Goal: Contribute content: Contribute content

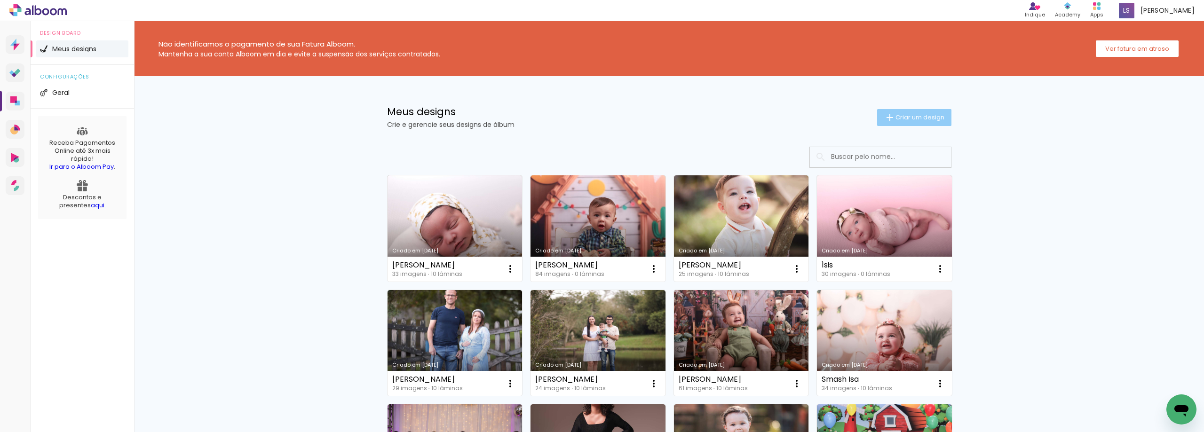
click at [916, 123] on paper-button "Criar um design" at bounding box center [914, 117] width 74 height 17
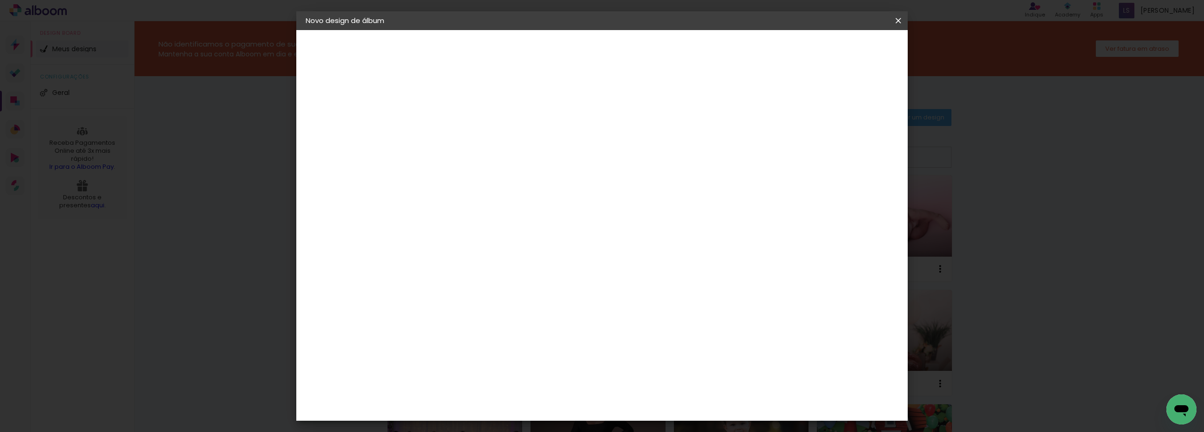
click at [460, 125] on input at bounding box center [460, 126] width 0 height 15
type input ","
type input "[PERSON_NAME]"
type paper-input "[PERSON_NAME]"
click at [0, 0] on slot "Avançar" at bounding box center [0, 0] width 0 height 0
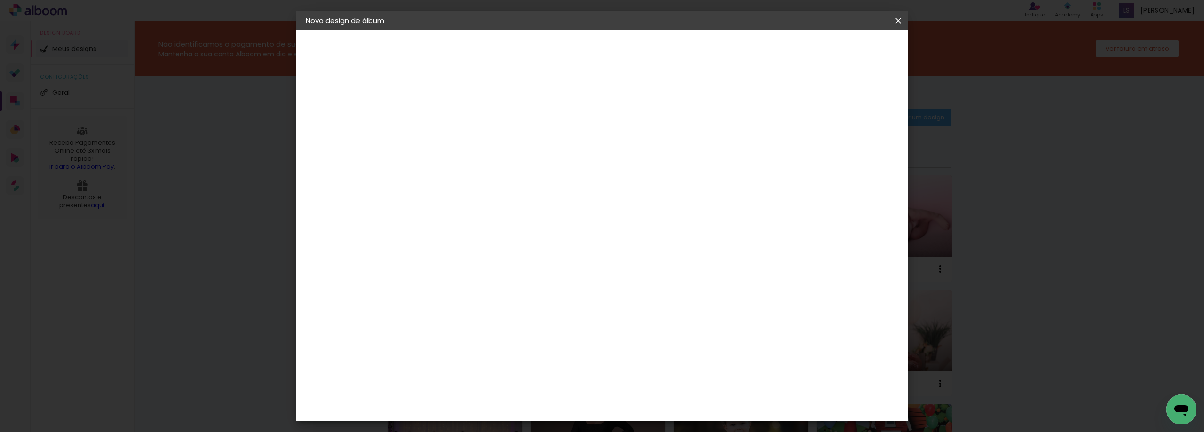
click at [636, 140] on paper-item "Tamanho Livre" at bounding box center [591, 143] width 90 height 21
click at [636, 53] on paper-button "Avançar" at bounding box center [613, 50] width 46 height 16
click at [442, 106] on input "2" at bounding box center [453, 108] width 32 height 12
type input "0"
type paper-input "0"
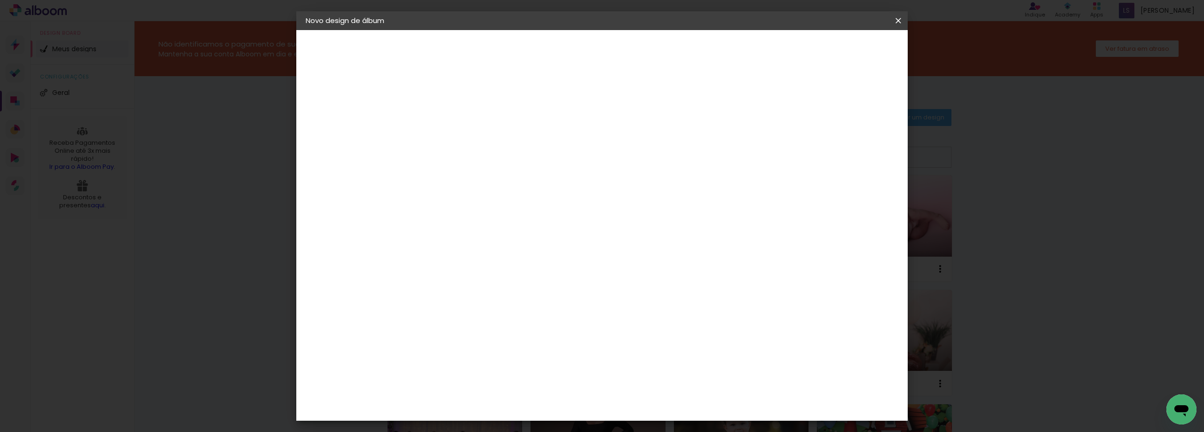
click at [850, 139] on input "5" at bounding box center [850, 142] width 17 height 14
type input "0"
click at [660, 389] on input "60" at bounding box center [654, 392] width 24 height 14
type input "40"
type paper-input "40"
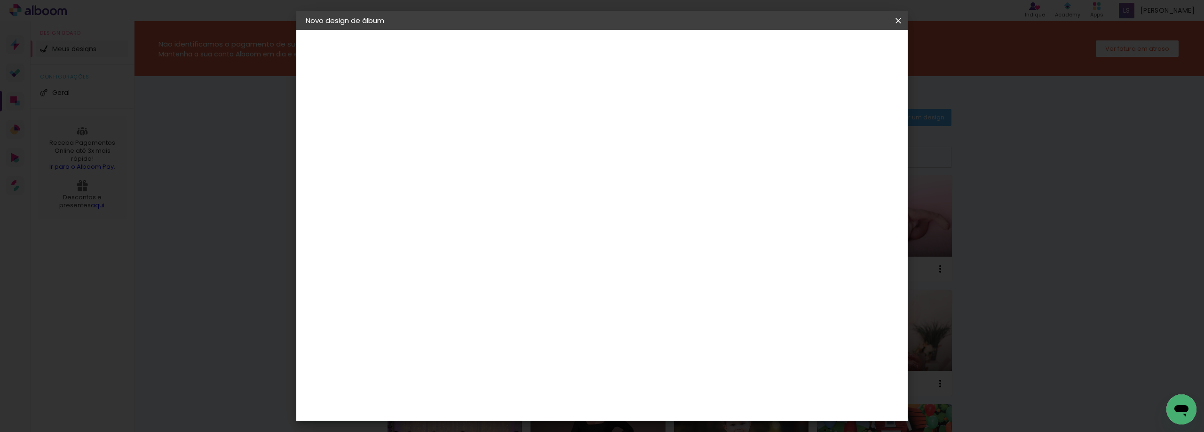
click at [840, 49] on span "Iniciar design" at bounding box center [818, 50] width 43 height 7
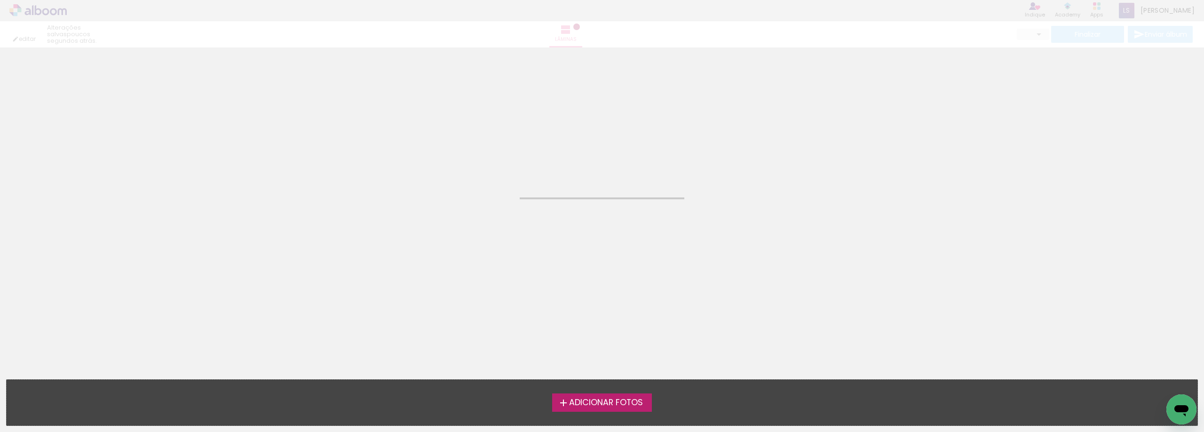
click at [621, 402] on span "Adicionar Fotos" at bounding box center [606, 403] width 74 height 8
click at [0, 0] on input "file" at bounding box center [0, 0] width 0 height 0
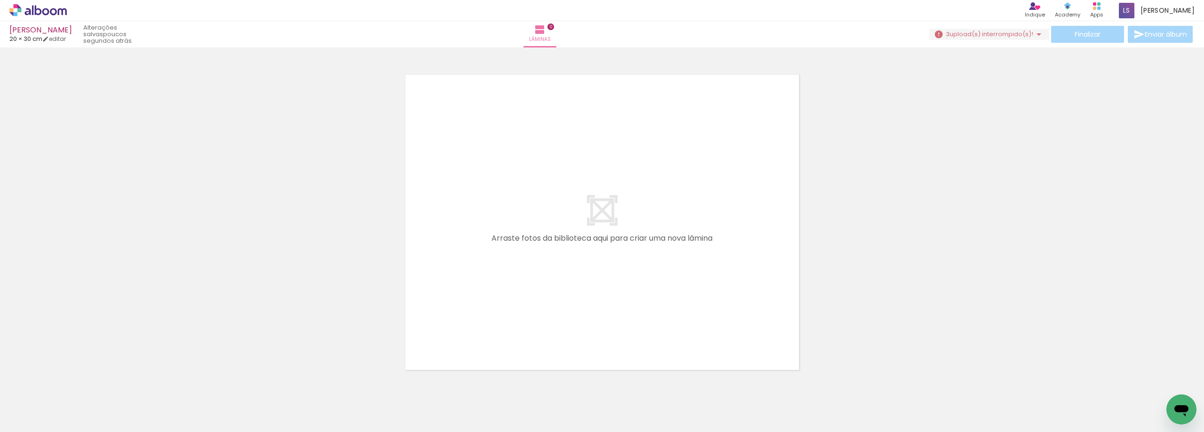
click at [1028, 33] on span "upload(s) interrompido(s)!" at bounding box center [992, 34] width 84 height 9
click at [0, 0] on slot "Buscar arquivos interrompidos" at bounding box center [0, 0] width 0 height 0
click at [979, 102] on body "link( href="../../bower_components/polymer/polymer.html" rel="import" ) picture…" at bounding box center [602, 216] width 1204 height 432
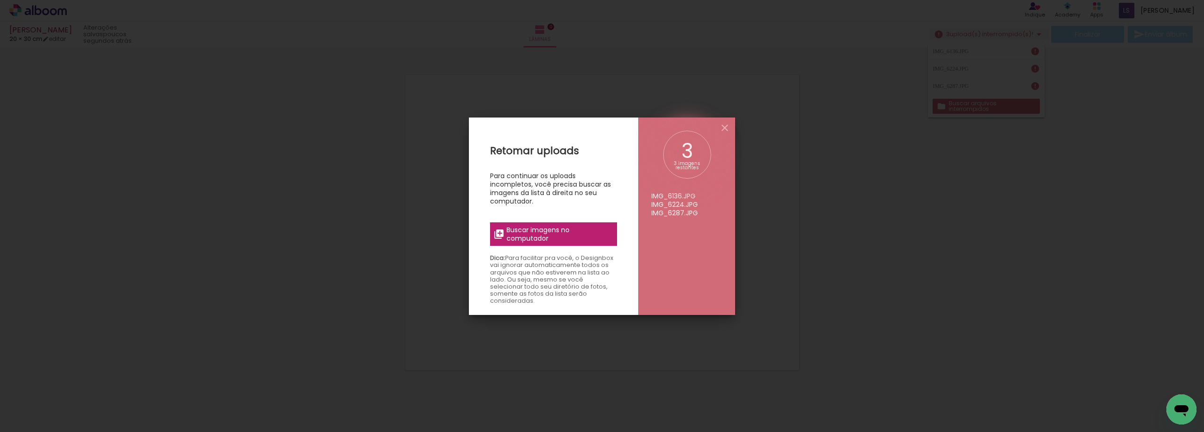
click at [556, 231] on span "Buscar imagens no computador" at bounding box center [559, 234] width 105 height 17
click at [0, 0] on input "file" at bounding box center [0, 0] width 0 height 0
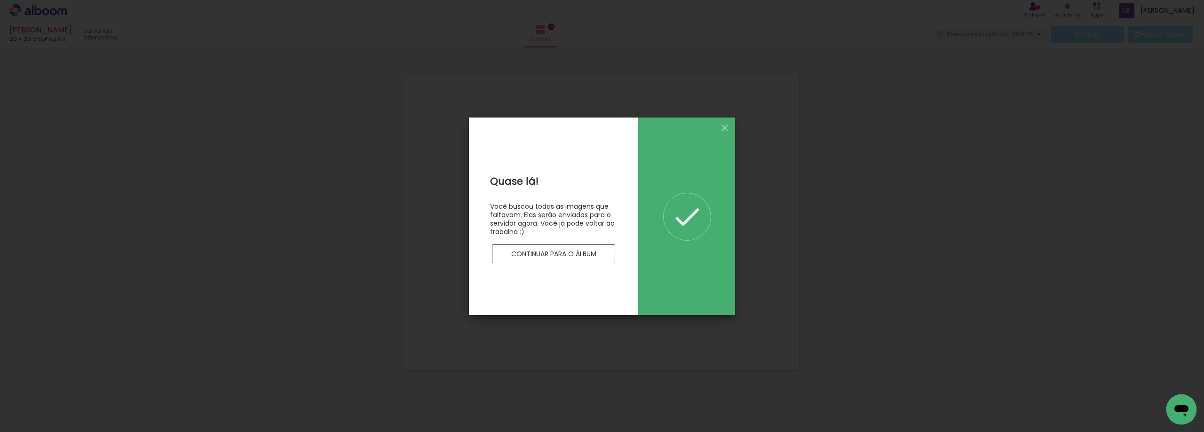
click at [0, 0] on slot "Continuar para o álbum" at bounding box center [0, 0] width 0 height 0
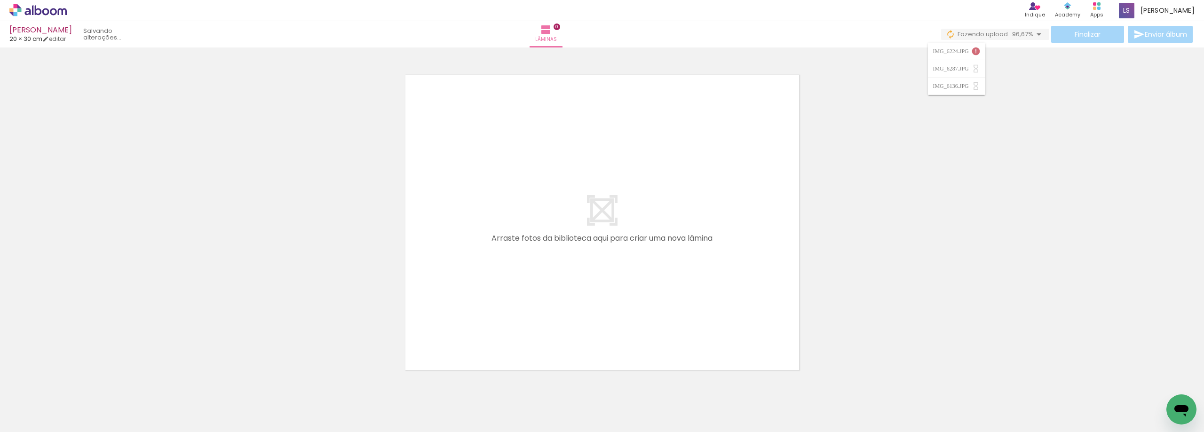
click at [252, 419] on quentale-thumb at bounding box center [252, 401] width 53 height 54
click at [1035, 34] on iron-icon at bounding box center [1039, 34] width 11 height 11
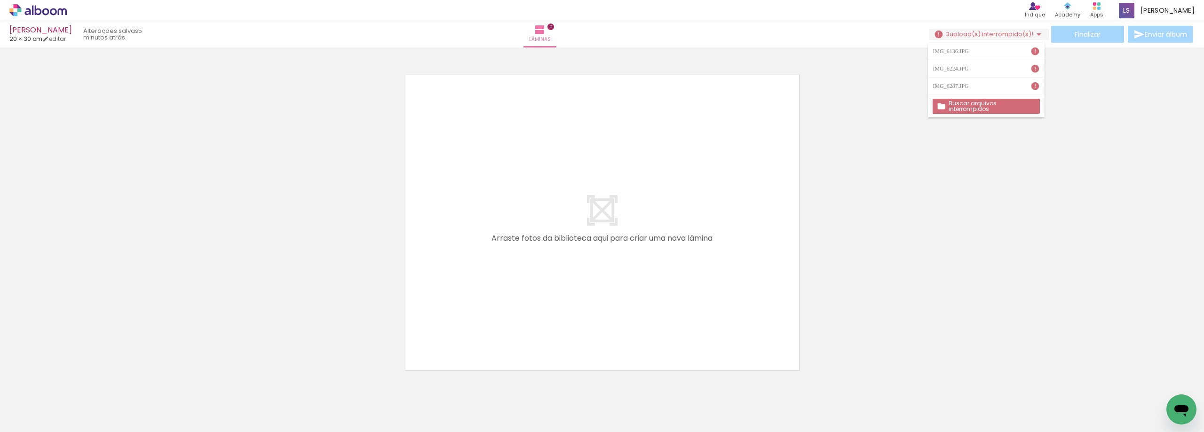
click at [47, 16] on div "› Editor de álbum Indique Indique e ganhe Conteúdo que inspira Academy Produtos…" at bounding box center [602, 10] width 1204 height 21
click at [45, 7] on icon at bounding box center [37, 10] width 57 height 12
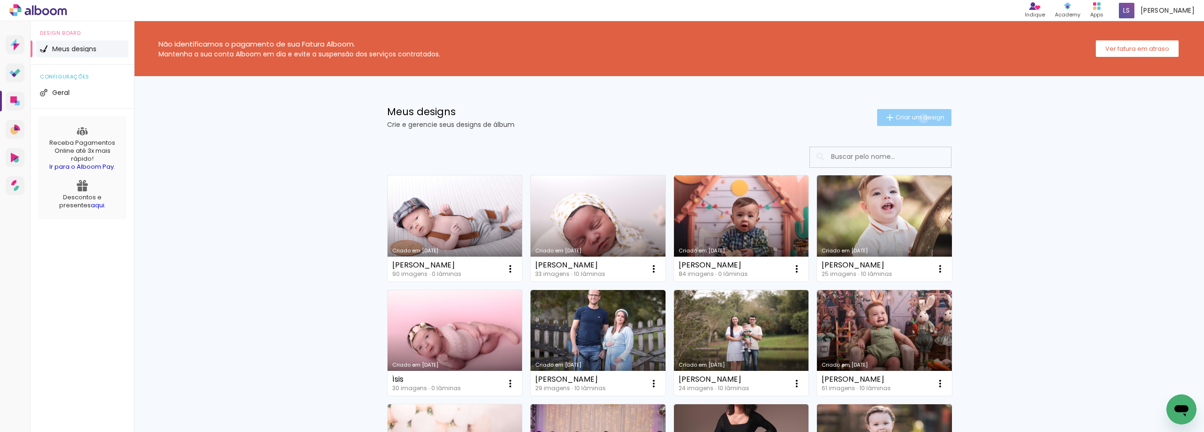
click at [918, 119] on span "Criar um design" at bounding box center [920, 117] width 49 height 6
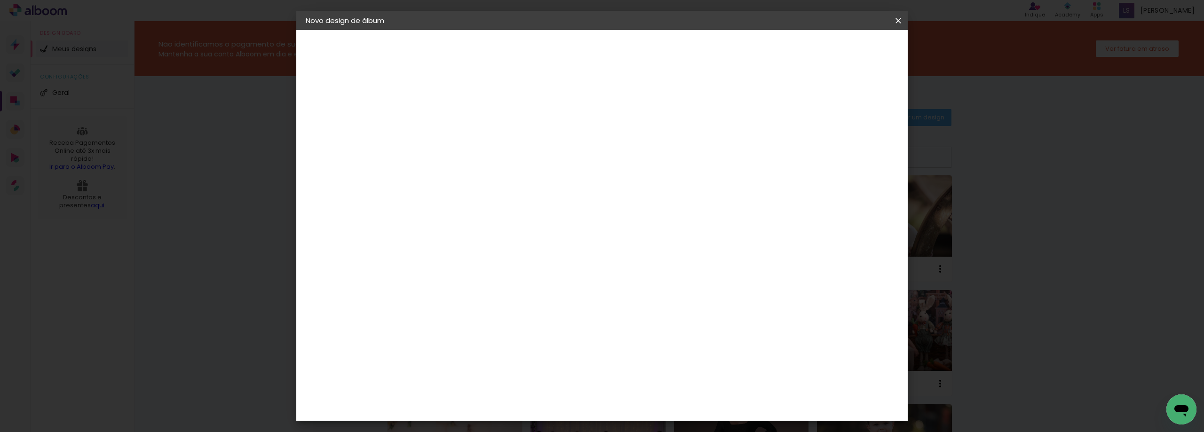
click at [893, 17] on iron-icon at bounding box center [898, 20] width 11 height 9
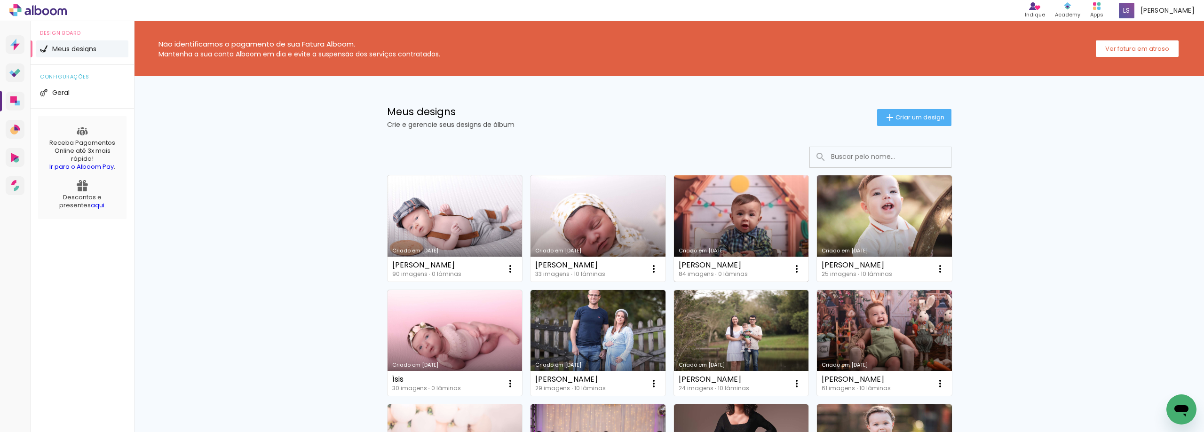
click at [750, 234] on link "Criado em [DATE]" at bounding box center [741, 228] width 135 height 106
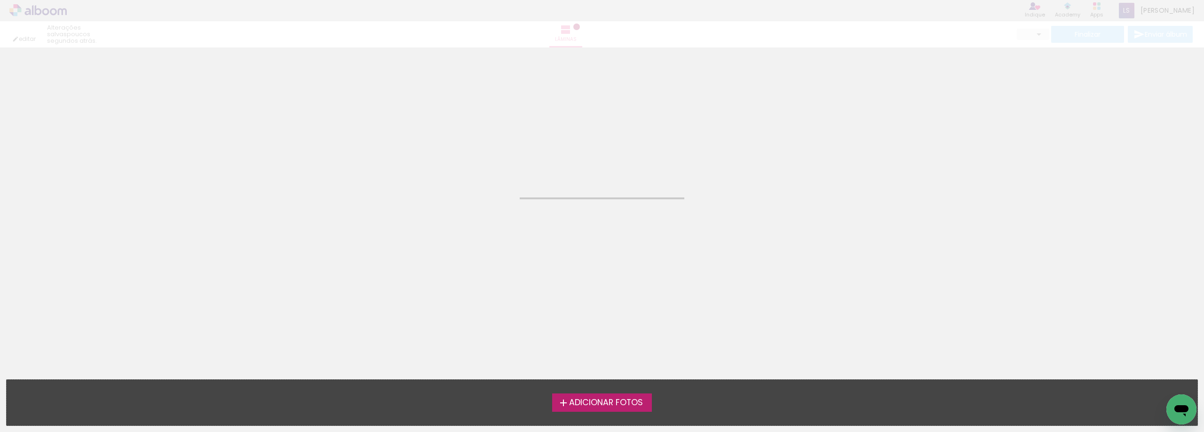
click at [750, 234] on neon-animated-pages "Confirmar Cancelar" at bounding box center [602, 240] width 1204 height 385
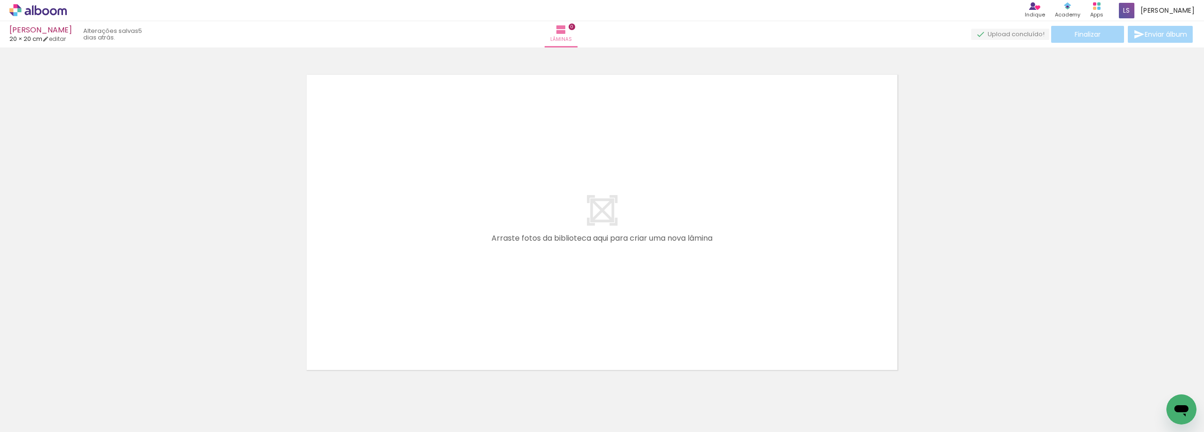
click at [74, 381] on iron-icon at bounding box center [74, 382] width 10 height 10
click at [74, 381] on quentale-thumb at bounding box center [94, 401] width 53 height 54
click at [74, 381] on iron-icon at bounding box center [74, 382] width 10 height 10
click at [74, 381] on quentale-thumb at bounding box center [94, 401] width 53 height 54
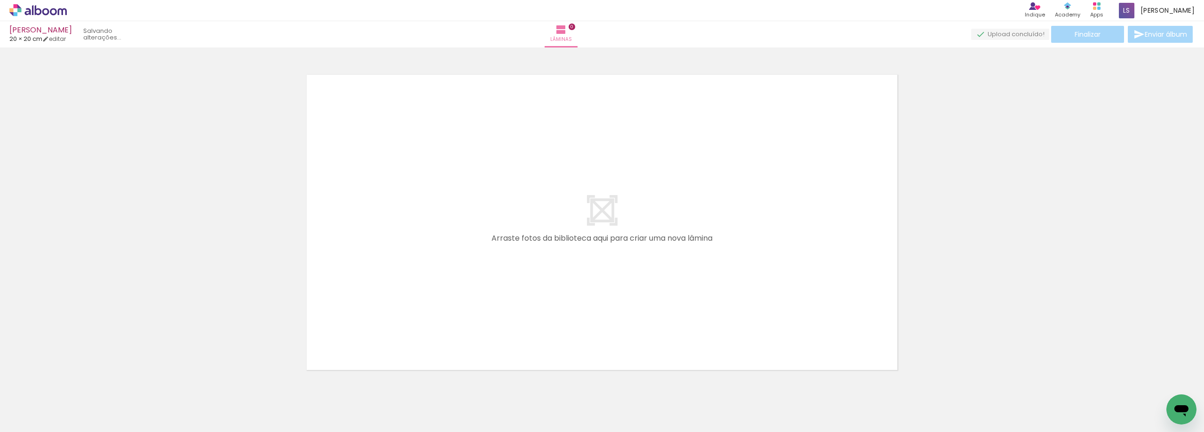
click at [74, 381] on iron-icon at bounding box center [74, 382] width 10 height 10
click at [74, 381] on quentale-thumb at bounding box center [94, 401] width 53 height 54
click at [74, 381] on iron-icon at bounding box center [74, 382] width 10 height 10
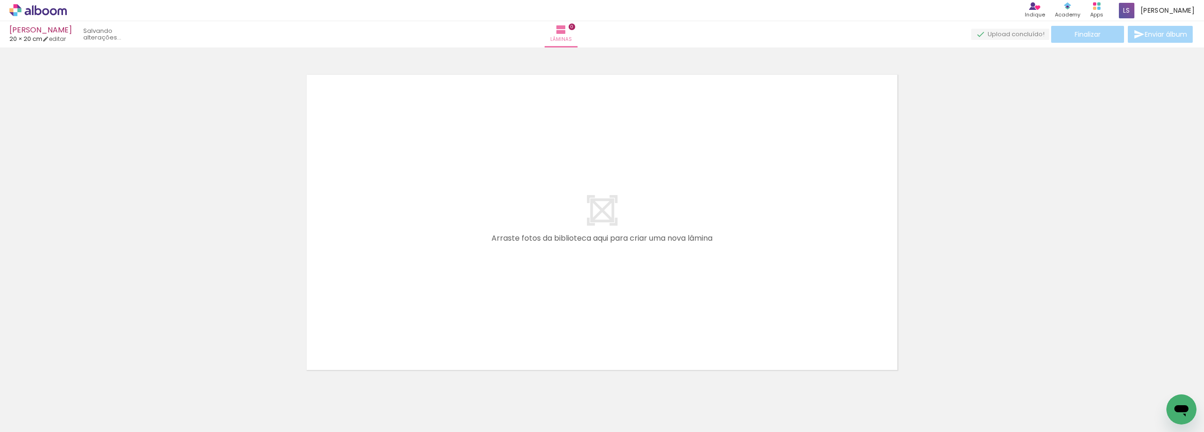
click at [74, 381] on iron-icon at bounding box center [74, 382] width 10 height 10
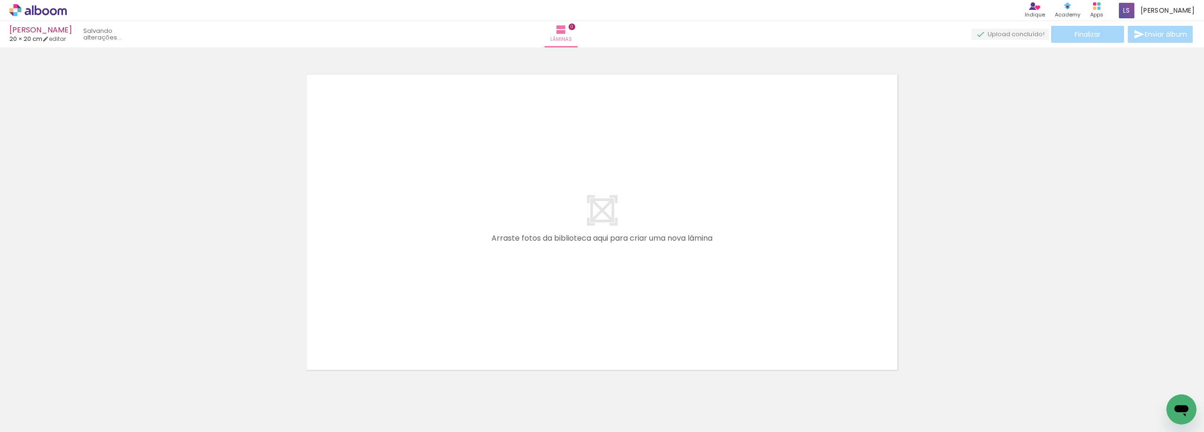
click at [74, 381] on iron-icon at bounding box center [74, 382] width 10 height 10
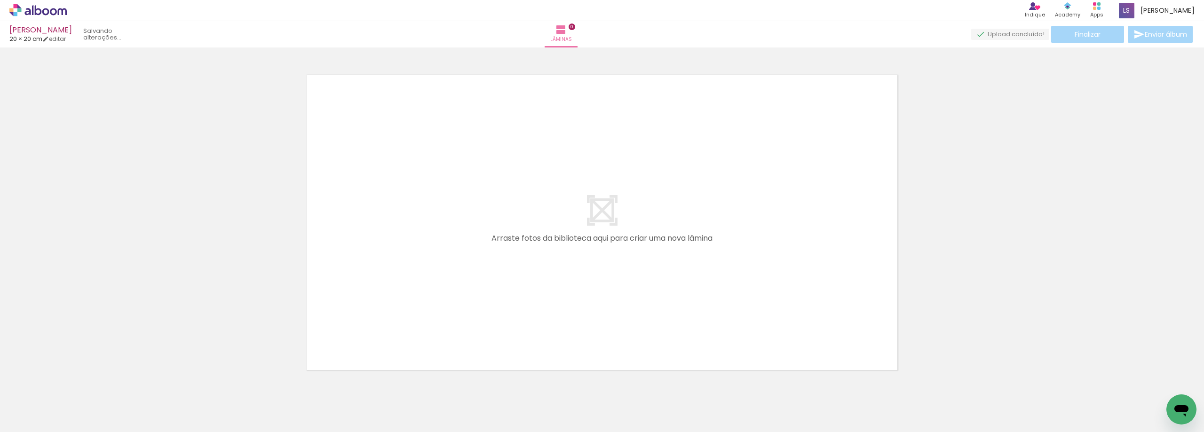
click at [74, 381] on iron-icon at bounding box center [74, 382] width 10 height 10
click at [74, 381] on quentale-thumb at bounding box center [94, 401] width 53 height 54
click at [74, 381] on iron-icon at bounding box center [74, 382] width 10 height 10
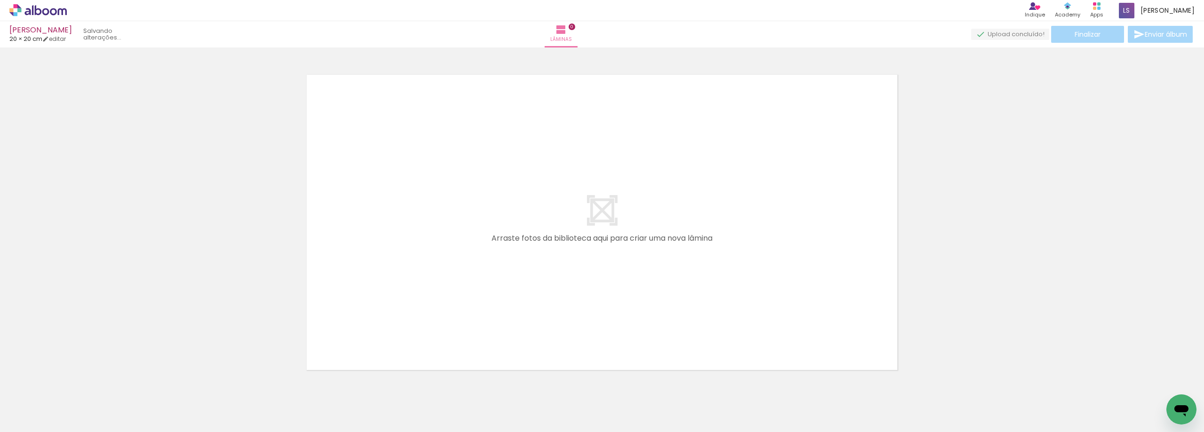
click at [74, 381] on iron-icon at bounding box center [74, 382] width 10 height 10
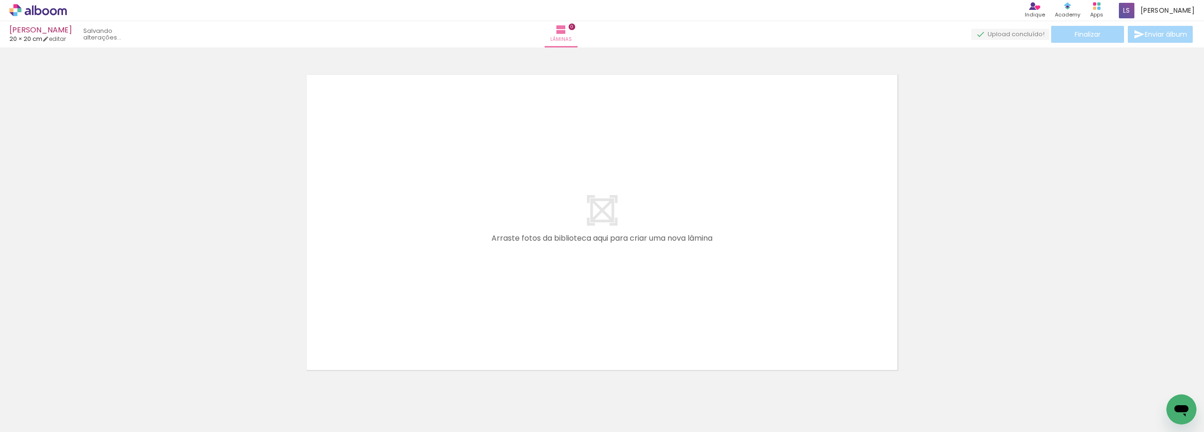
click at [74, 381] on iron-icon at bounding box center [74, 382] width 10 height 10
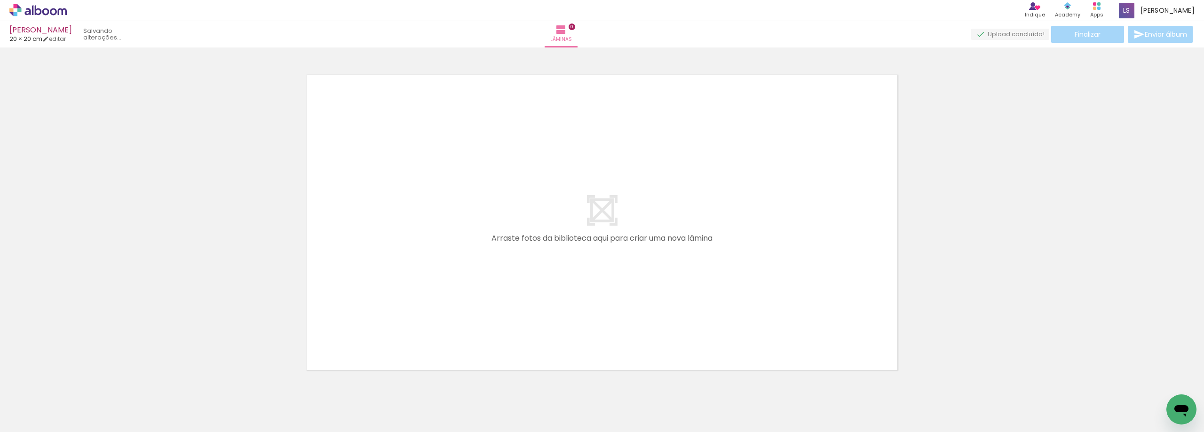
click at [74, 381] on quentale-thumb at bounding box center [94, 401] width 53 height 54
click at [74, 381] on iron-icon at bounding box center [74, 382] width 10 height 10
click at [74, 381] on quentale-thumb at bounding box center [94, 401] width 53 height 54
click at [74, 381] on iron-icon at bounding box center [74, 382] width 10 height 10
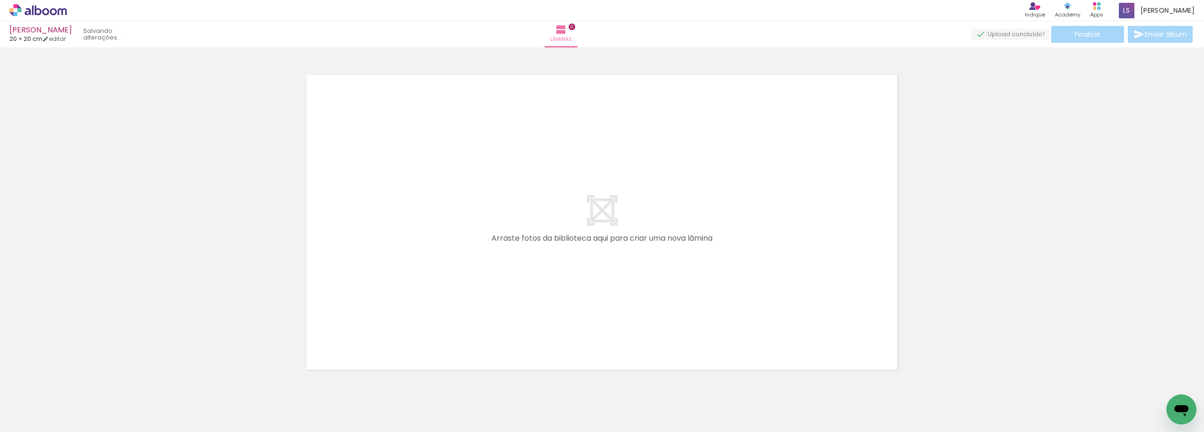
click at [74, 381] on iron-icon at bounding box center [74, 382] width 10 height 10
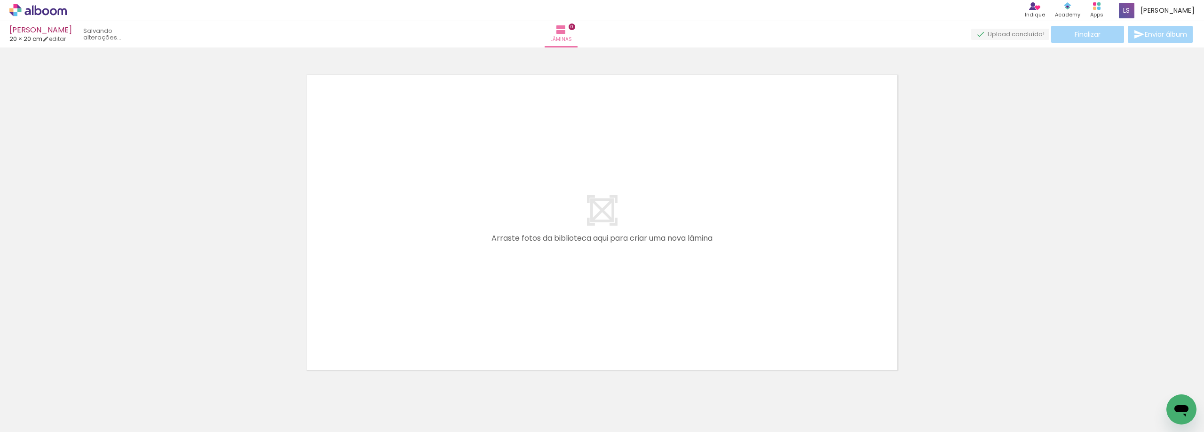
click at [74, 381] on iron-icon at bounding box center [74, 382] width 10 height 10
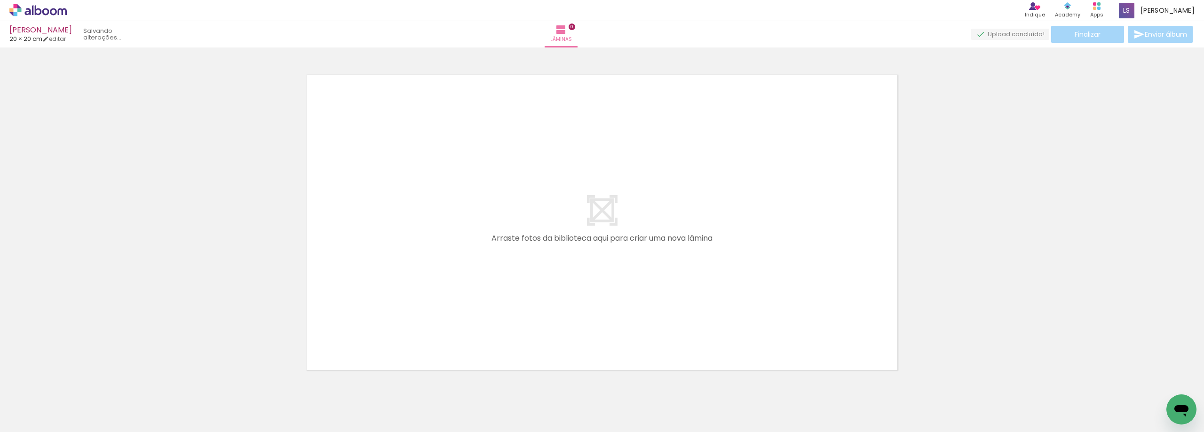
click at [74, 381] on iron-icon at bounding box center [74, 382] width 10 height 10
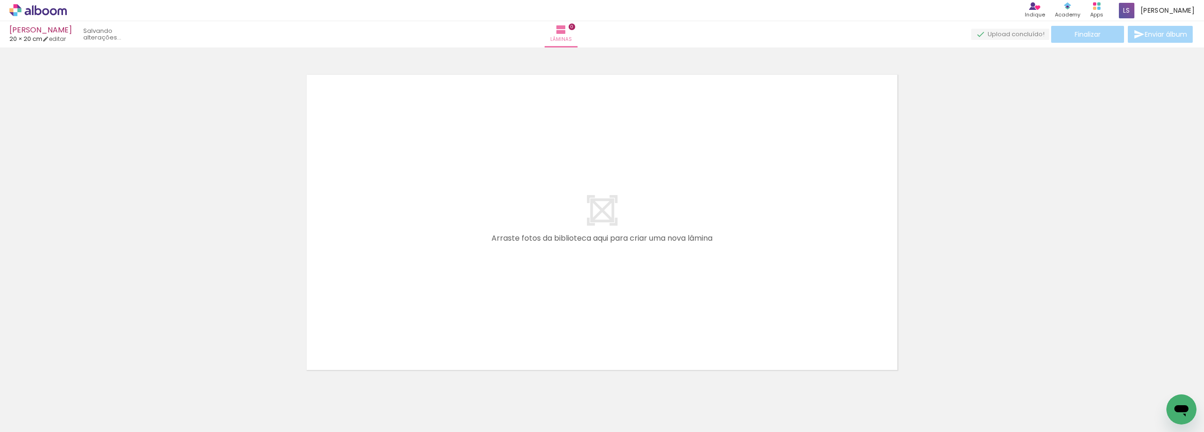
click at [74, 381] on iron-icon at bounding box center [74, 382] width 10 height 10
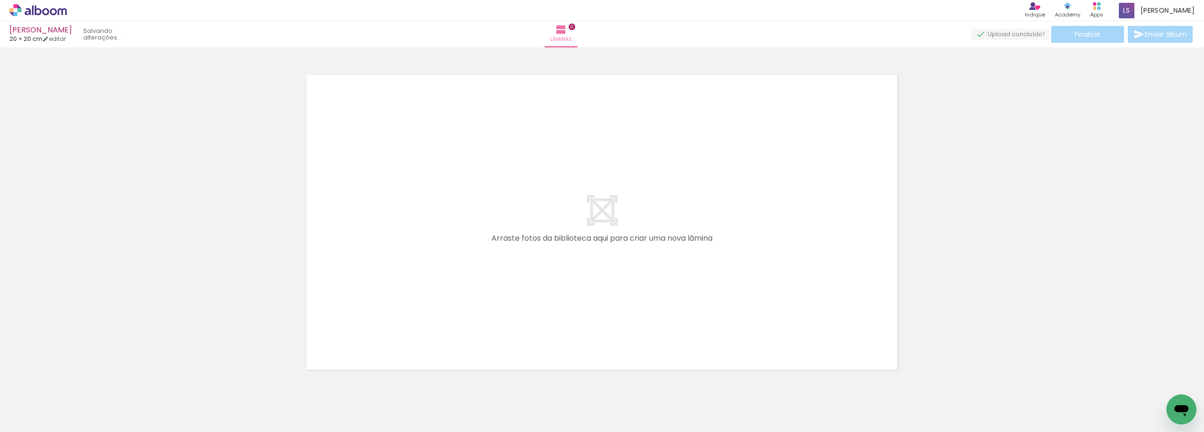
click at [74, 381] on iron-icon at bounding box center [74, 382] width 10 height 10
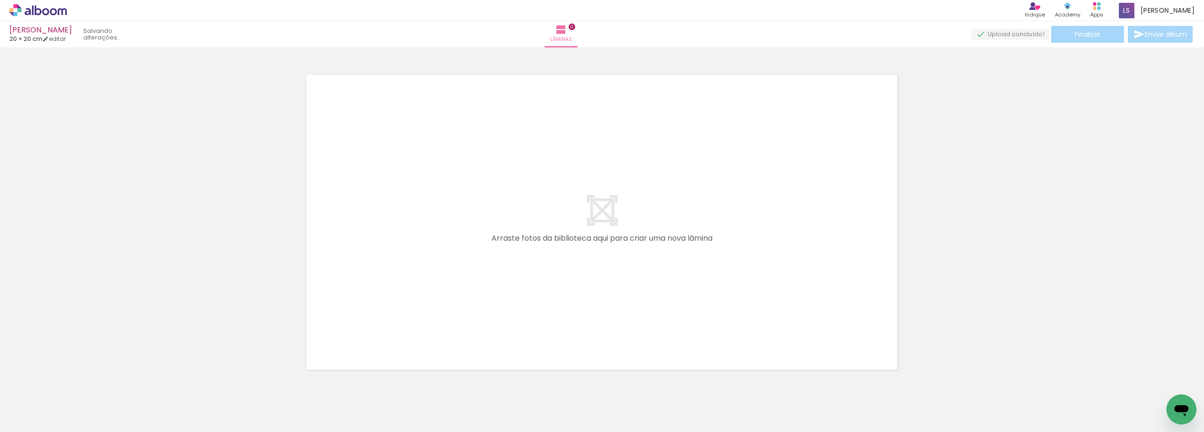
click at [74, 381] on iron-icon at bounding box center [74, 382] width 10 height 10
click at [74, 381] on quentale-thumb at bounding box center [94, 401] width 53 height 54
click at [74, 381] on iron-icon at bounding box center [74, 382] width 10 height 10
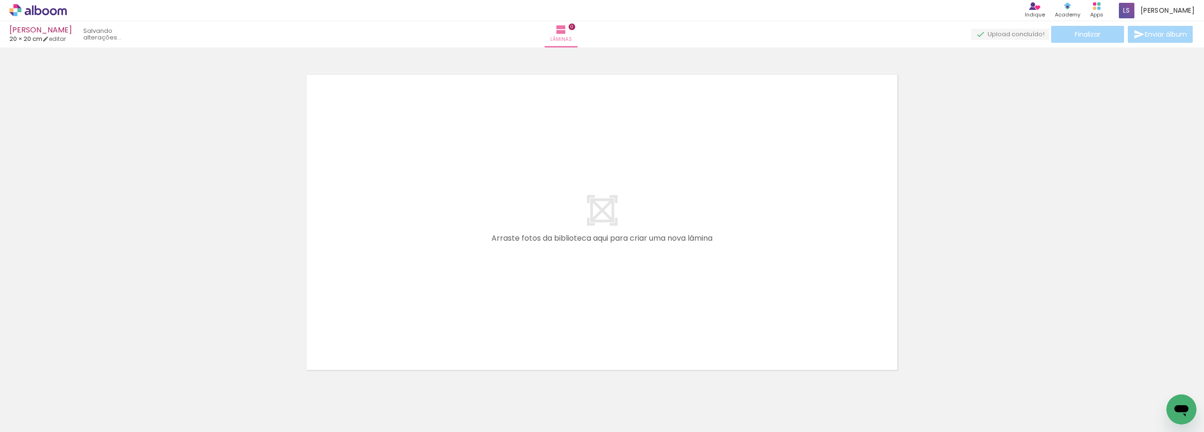
click at [74, 381] on iron-icon at bounding box center [74, 382] width 10 height 10
click at [74, 381] on quentale-thumb at bounding box center [94, 401] width 53 height 54
click at [74, 381] on iron-icon at bounding box center [74, 382] width 10 height 10
click at [74, 381] on quentale-thumb at bounding box center [94, 401] width 53 height 54
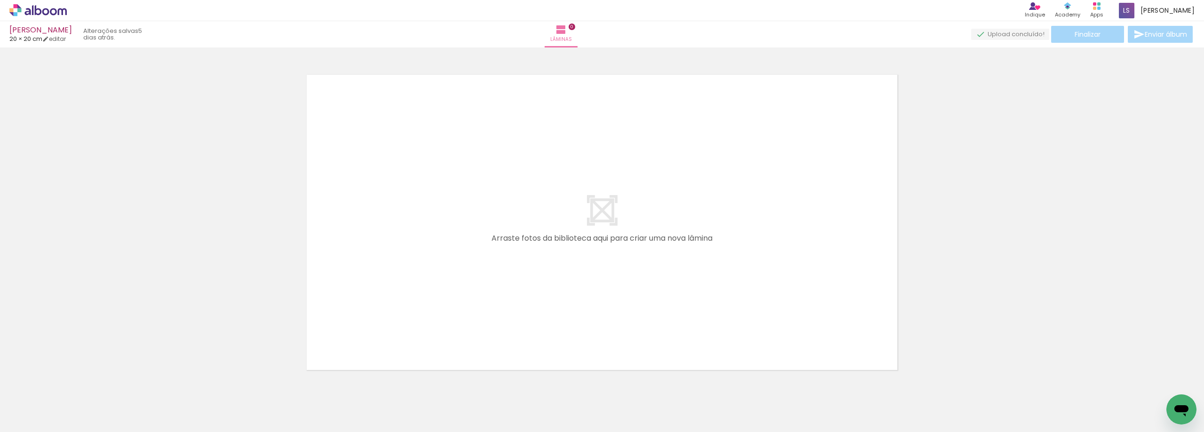
click at [74, 381] on iron-icon at bounding box center [74, 382] width 10 height 10
click at [74, 381] on quentale-thumb at bounding box center [94, 401] width 53 height 54
click at [74, 381] on iron-icon at bounding box center [74, 382] width 10 height 10
click at [74, 381] on quentale-thumb at bounding box center [94, 401] width 53 height 54
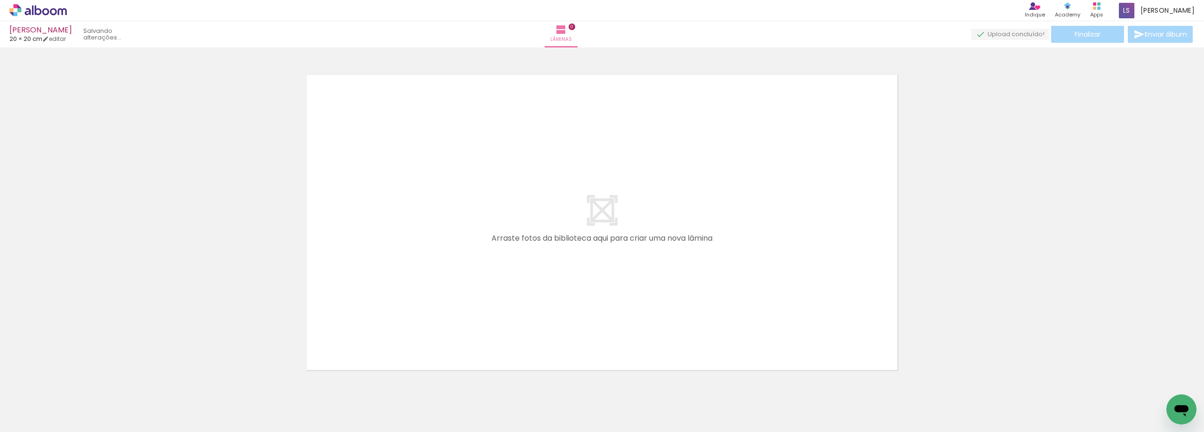
click at [74, 381] on iron-icon at bounding box center [74, 382] width 10 height 10
click at [74, 381] on quentale-thumb at bounding box center [94, 401] width 53 height 54
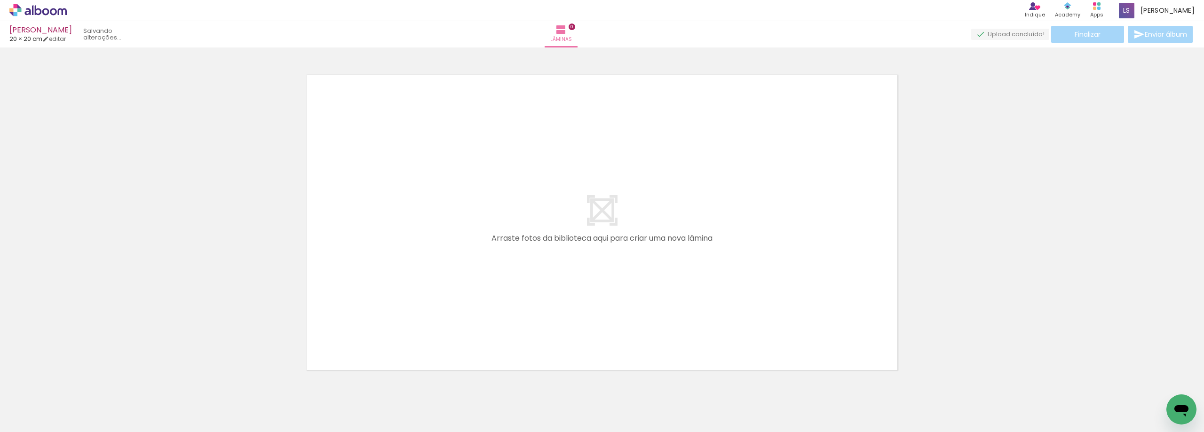
click at [74, 381] on iron-icon at bounding box center [74, 382] width 10 height 10
click at [74, 381] on quentale-thumb at bounding box center [94, 401] width 53 height 54
click at [74, 381] on iron-icon at bounding box center [74, 382] width 10 height 10
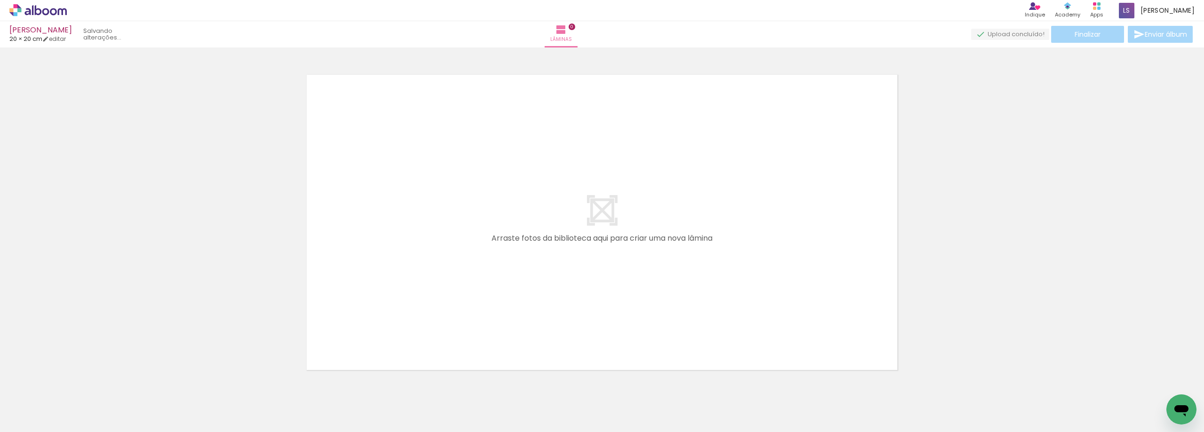
click at [74, 381] on iron-icon at bounding box center [74, 382] width 10 height 10
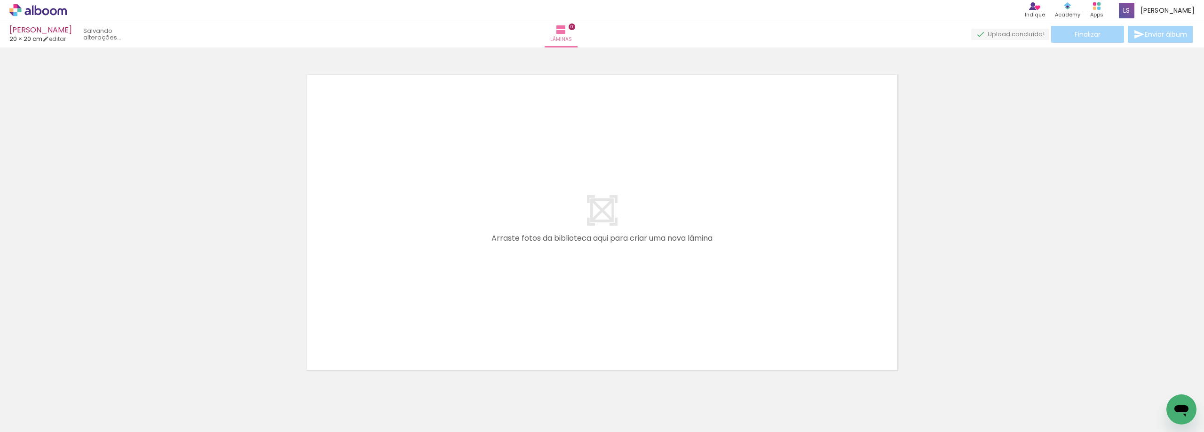
click at [74, 381] on iron-icon at bounding box center [74, 382] width 10 height 10
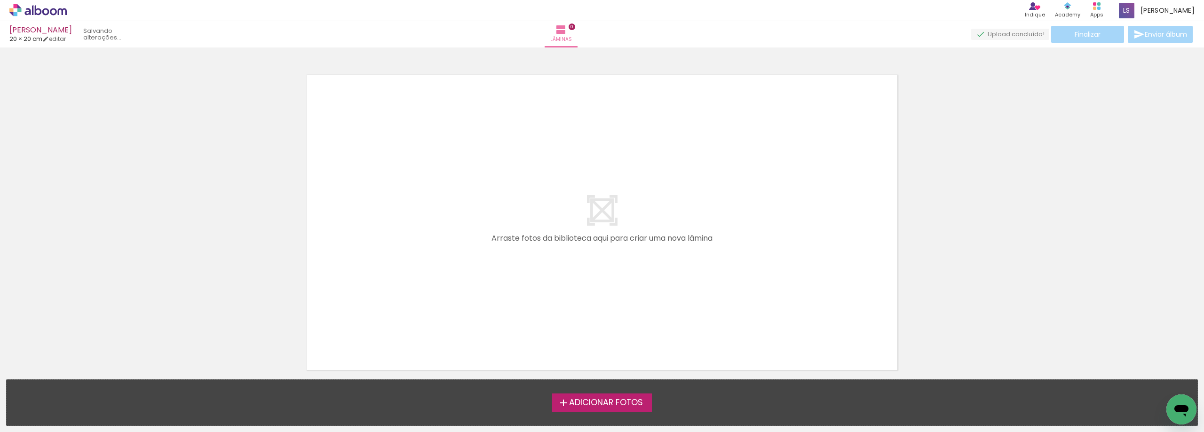
click at [74, 381] on div "Adicionar Fotos Solte suas fotos aqui..." at bounding box center [602, 403] width 1191 height 46
click at [615, 402] on span "Adicionar Fotos" at bounding box center [606, 403] width 74 height 8
click at [0, 0] on input "file" at bounding box center [0, 0] width 0 height 0
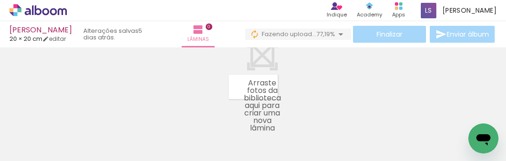
click at [506, 51] on div at bounding box center [253, 75] width 506 height 48
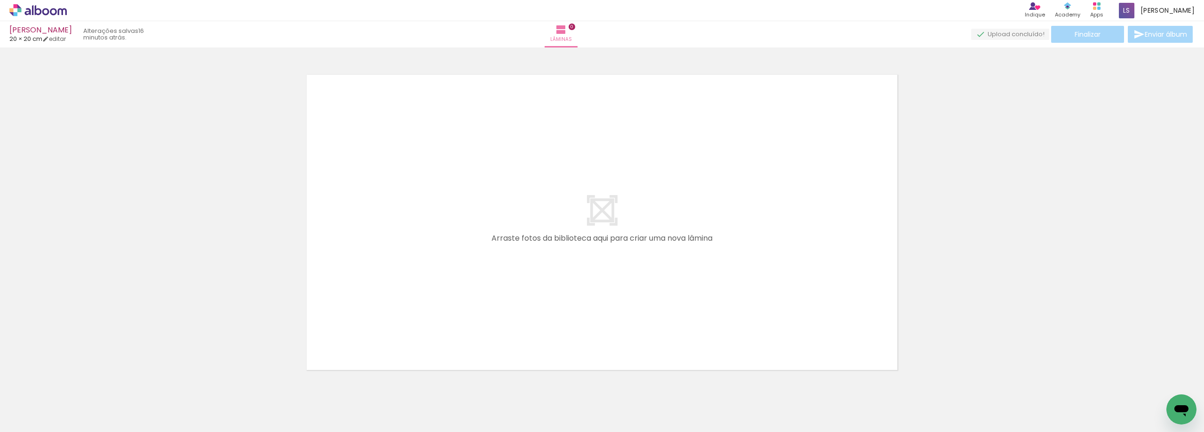
scroll to position [0, 1879]
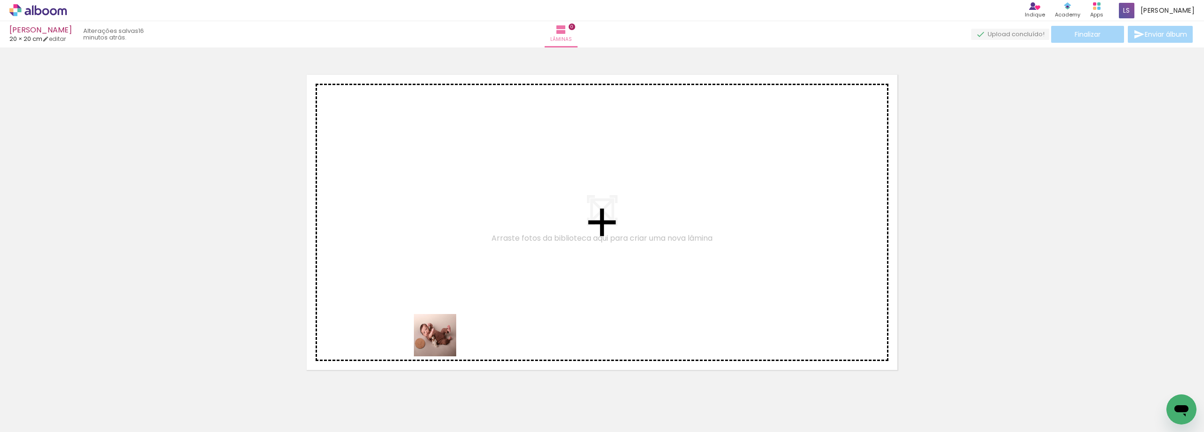
drag, startPoint x: 436, startPoint y: 396, endPoint x: 510, endPoint y: 425, distance: 79.6
click at [442, 324] on quentale-workspace at bounding box center [602, 216] width 1204 height 432
click at [442, 324] on quentale-layouter at bounding box center [602, 222] width 591 height 295
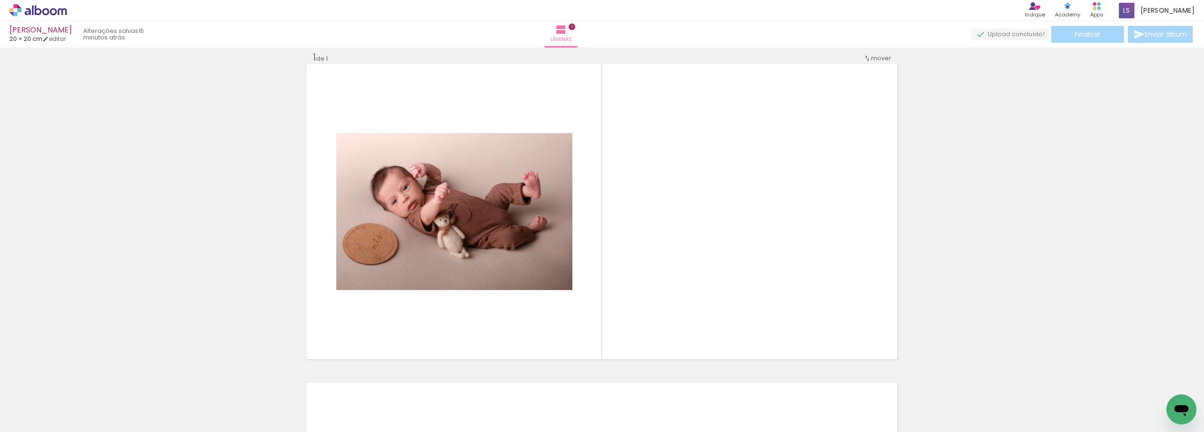
scroll to position [12, 0]
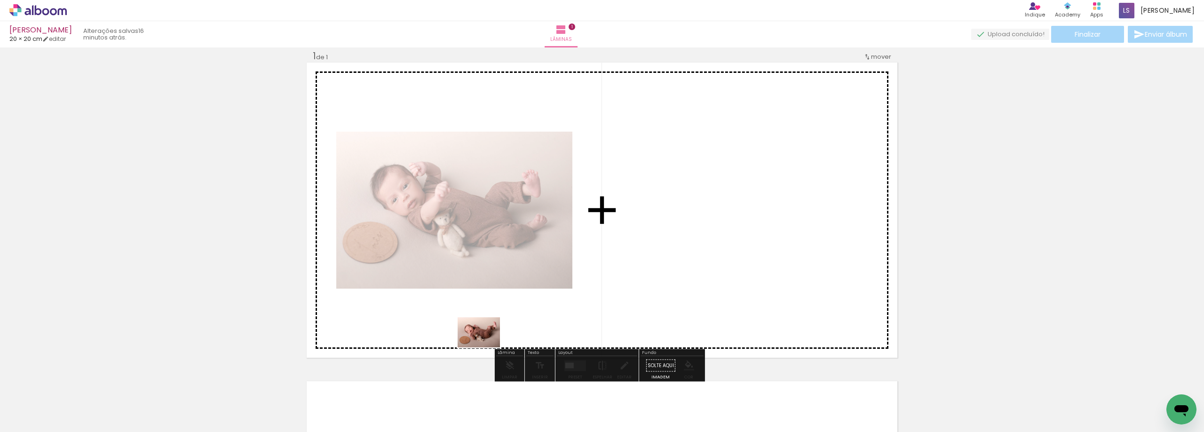
drag, startPoint x: 494, startPoint y: 410, endPoint x: 504, endPoint y: 375, distance: 36.2
click at [486, 342] on quentale-workspace at bounding box center [602, 216] width 1204 height 432
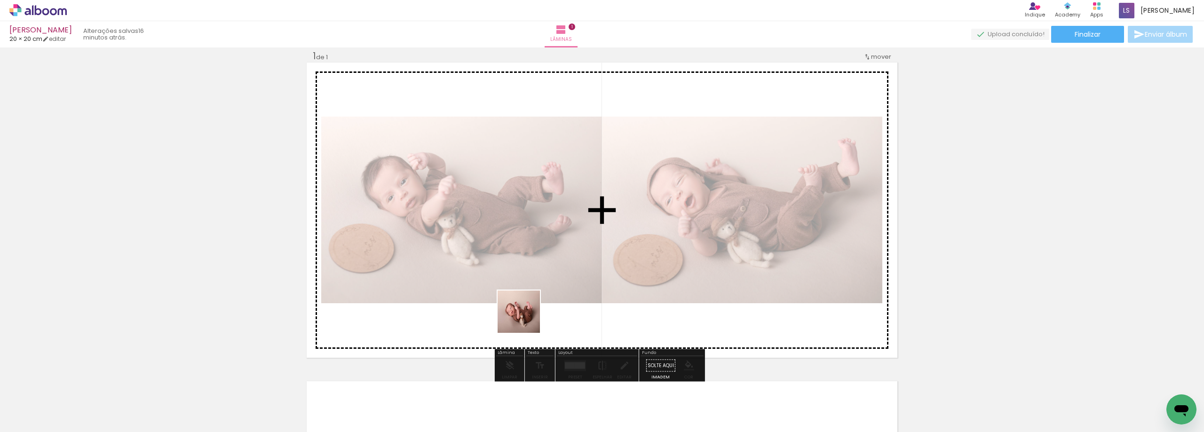
drag, startPoint x: 542, startPoint y: 408, endPoint x: 526, endPoint y: 319, distance: 90.9
click at [526, 319] on quentale-workspace at bounding box center [602, 216] width 1204 height 432
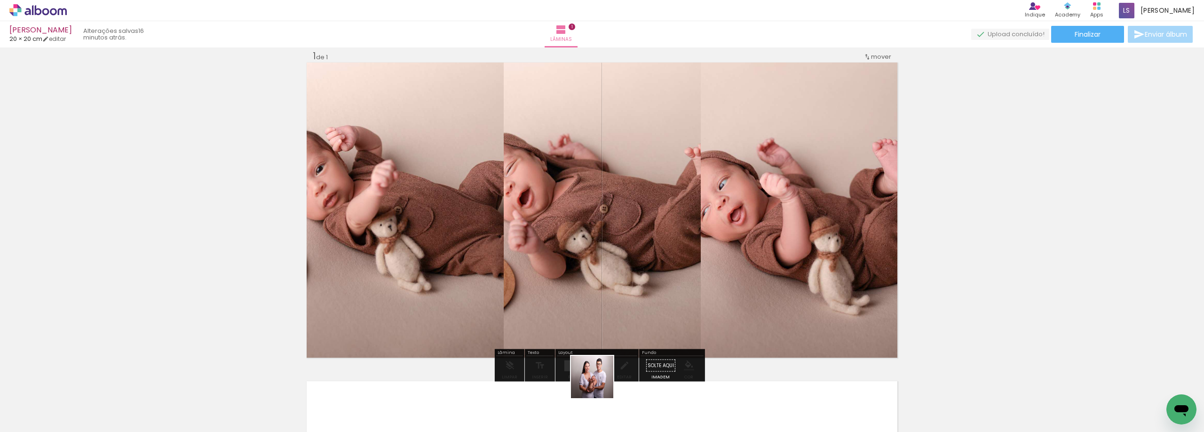
drag, startPoint x: 594, startPoint y: 404, endPoint x: 632, endPoint y: 387, distance: 41.1
click at [605, 302] on quentale-workspace at bounding box center [602, 216] width 1204 height 432
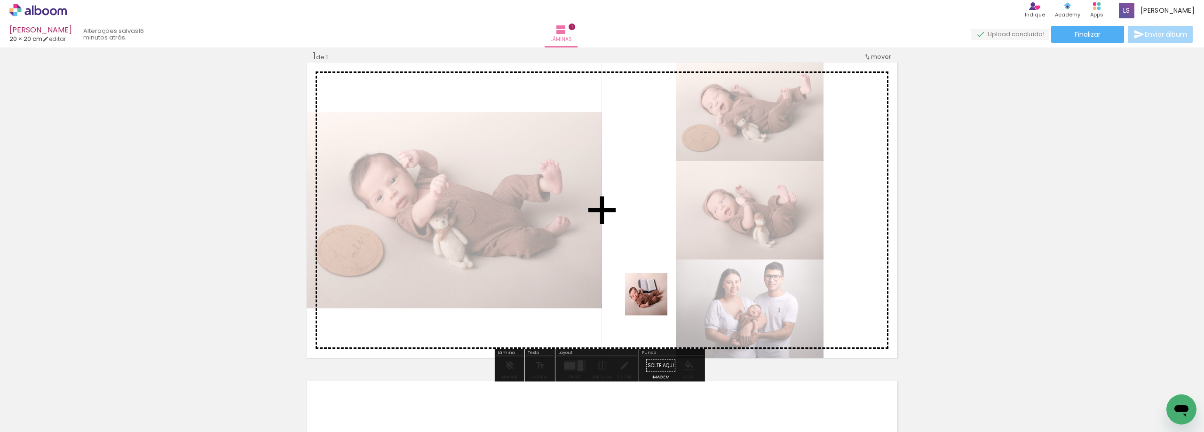
drag, startPoint x: 644, startPoint y: 414, endPoint x: 657, endPoint y: 257, distance: 157.2
click at [657, 259] on quentale-workspace at bounding box center [602, 216] width 1204 height 432
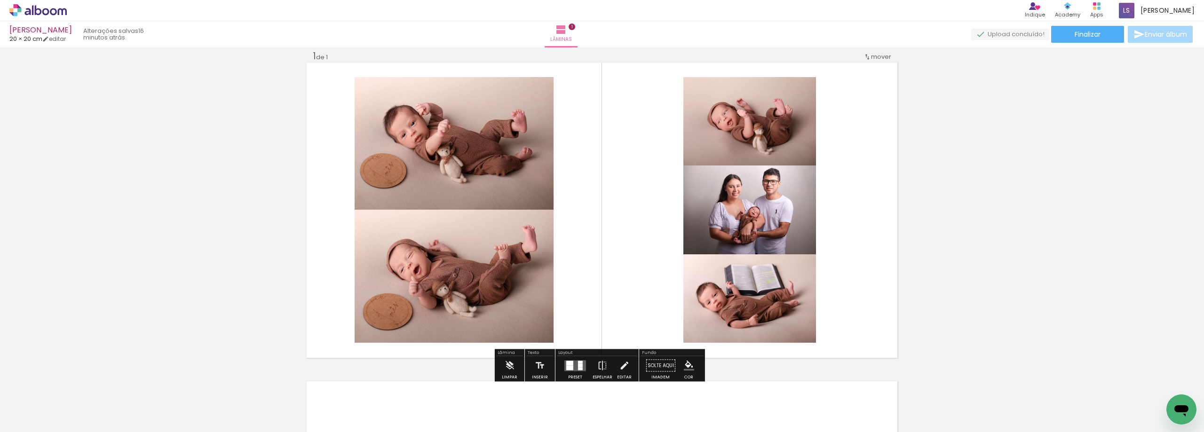
click at [574, 361] on quentale-layouter at bounding box center [576, 365] width 22 height 11
click at [0, 0] on div "Confirmar Cancelar" at bounding box center [0, 0] width 0 height 0
click at [566, 363] on div at bounding box center [569, 363] width 7 height 5
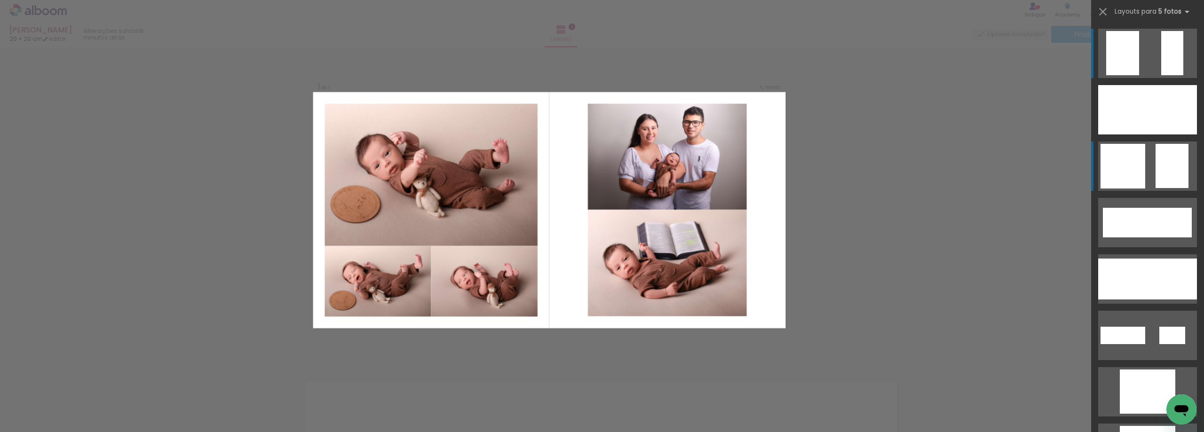
click at [1142, 158] on quentale-layouter at bounding box center [1148, 166] width 99 height 49
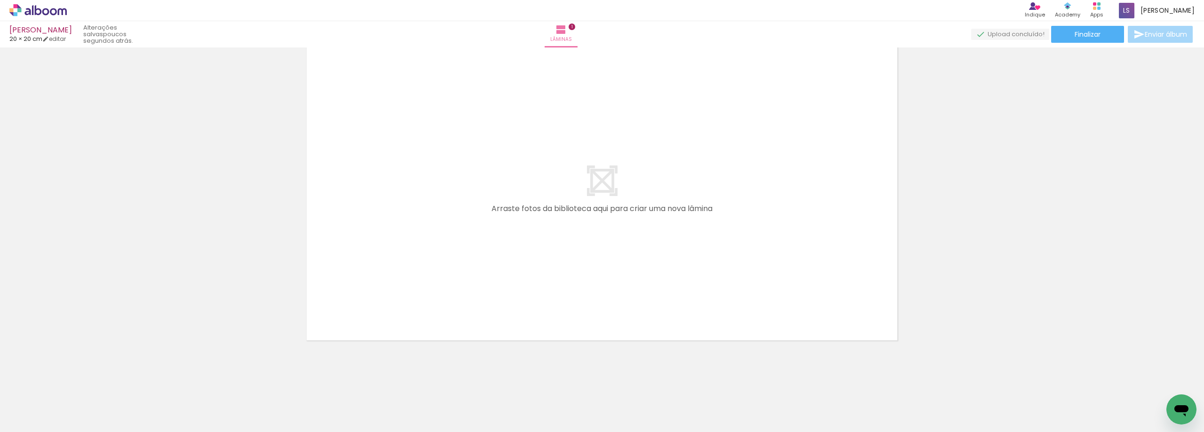
scroll to position [0, 679]
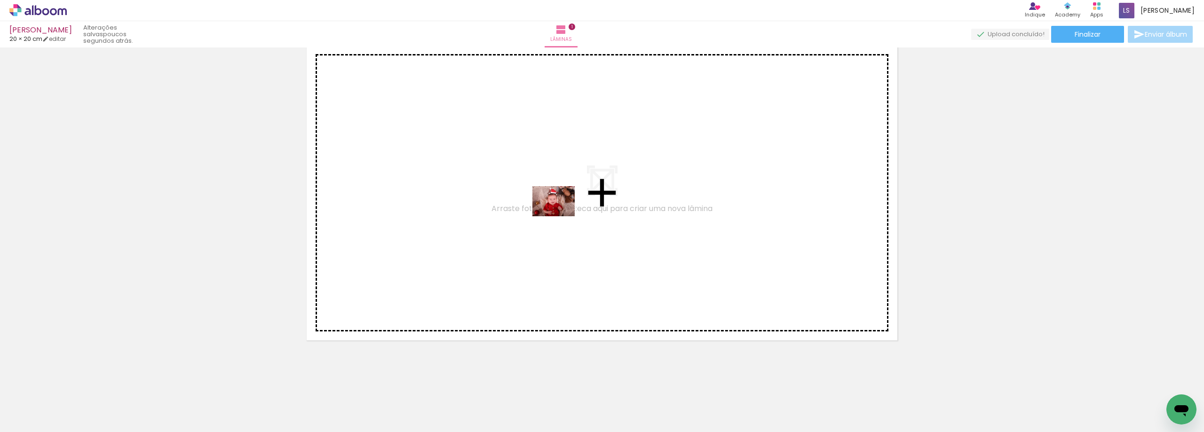
drag, startPoint x: 733, startPoint y: 408, endPoint x: 555, endPoint y: 210, distance: 266.9
click at [555, 210] on quentale-workspace at bounding box center [602, 216] width 1204 height 432
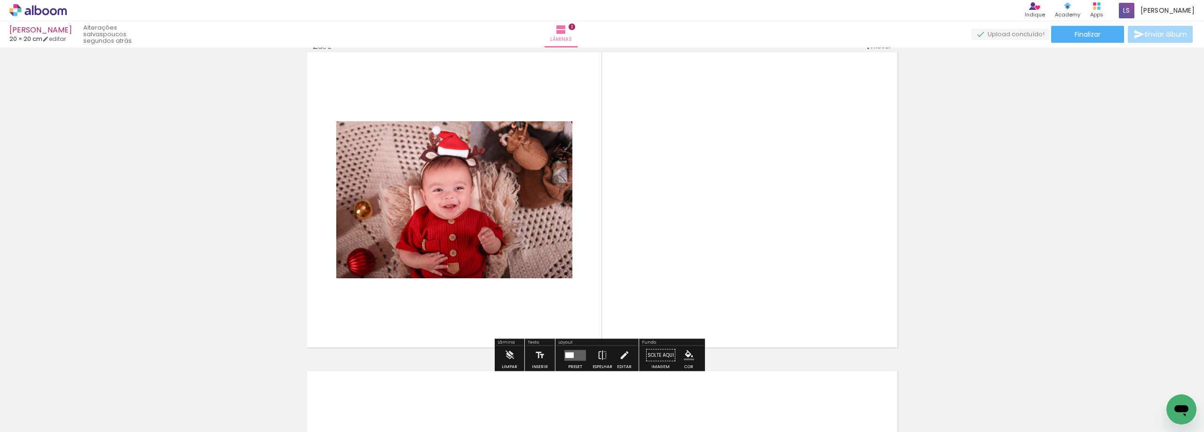
scroll to position [331, 0]
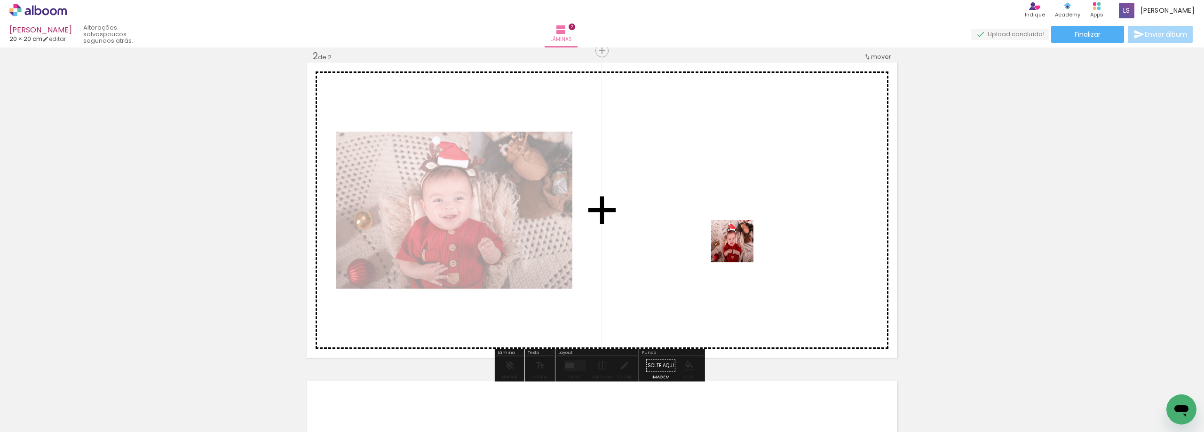
drag, startPoint x: 794, startPoint y: 413, endPoint x: 739, endPoint y: 248, distance: 173.8
click at [739, 248] on quentale-workspace at bounding box center [602, 216] width 1204 height 432
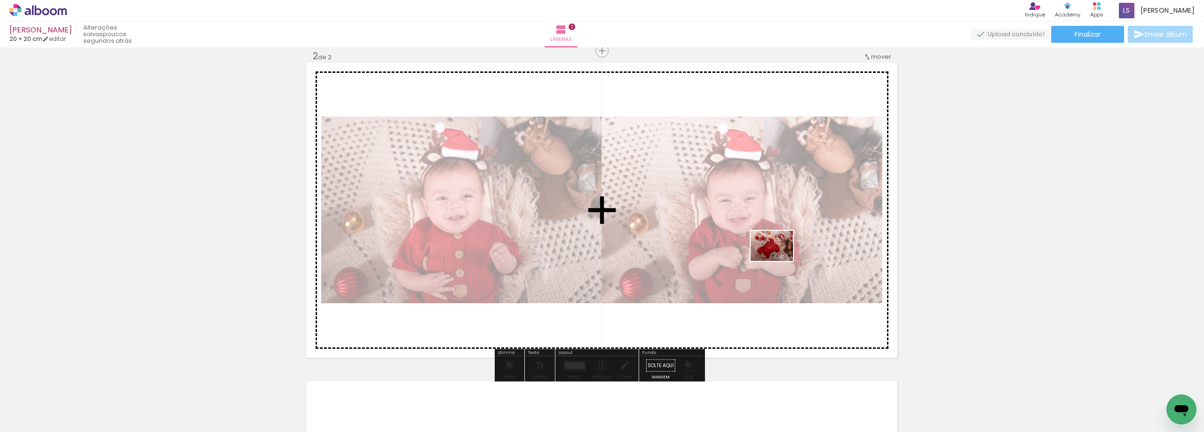
drag, startPoint x: 853, startPoint y: 412, endPoint x: 779, endPoint y: 259, distance: 169.6
click at [779, 259] on quentale-workspace at bounding box center [602, 216] width 1204 height 432
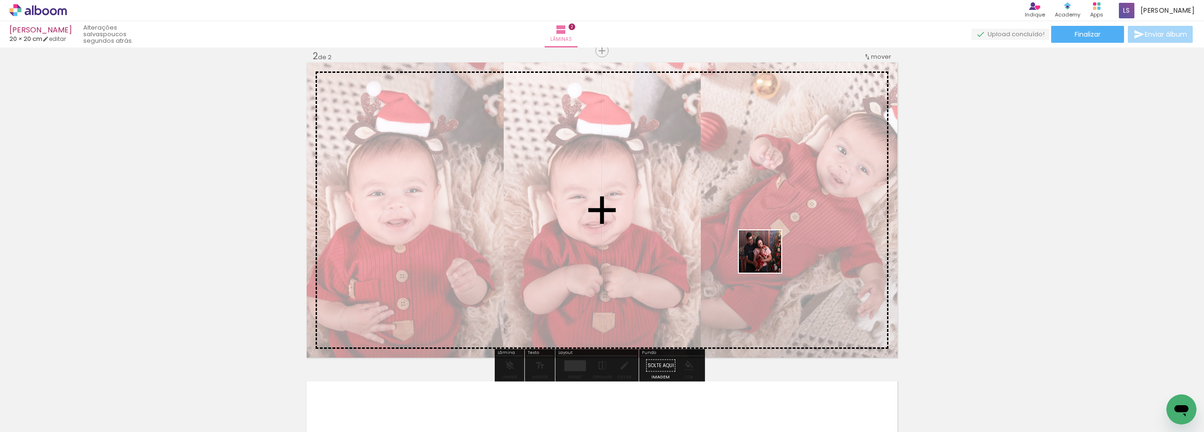
drag, startPoint x: 899, startPoint y: 410, endPoint x: 767, endPoint y: 259, distance: 200.4
click at [767, 259] on quentale-workspace at bounding box center [602, 216] width 1204 height 432
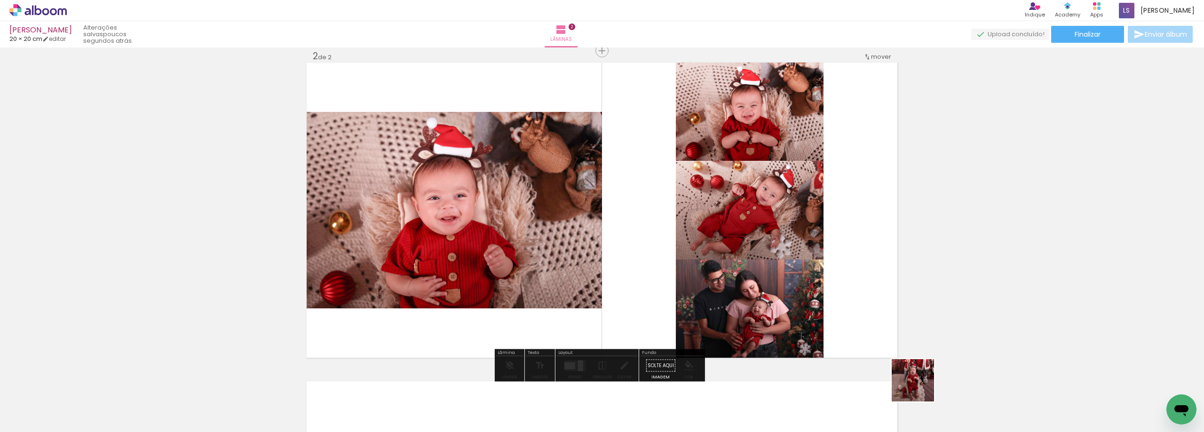
drag, startPoint x: 959, startPoint y: 410, endPoint x: 942, endPoint y: 372, distance: 41.3
click at [668, 263] on quentale-workspace at bounding box center [602, 216] width 1204 height 432
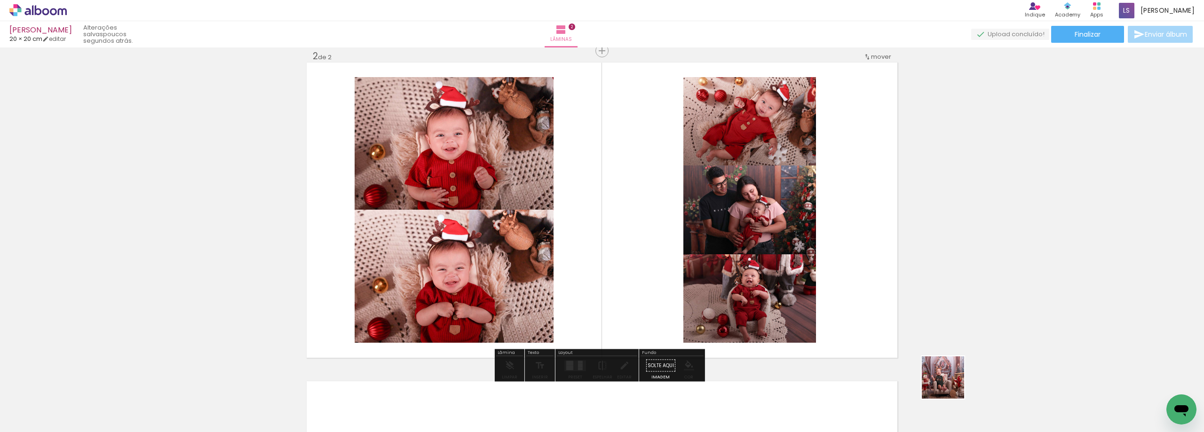
drag, startPoint x: 994, startPoint y: 406, endPoint x: 959, endPoint y: 365, distance: 54.4
click at [656, 294] on quentale-workspace at bounding box center [602, 216] width 1204 height 432
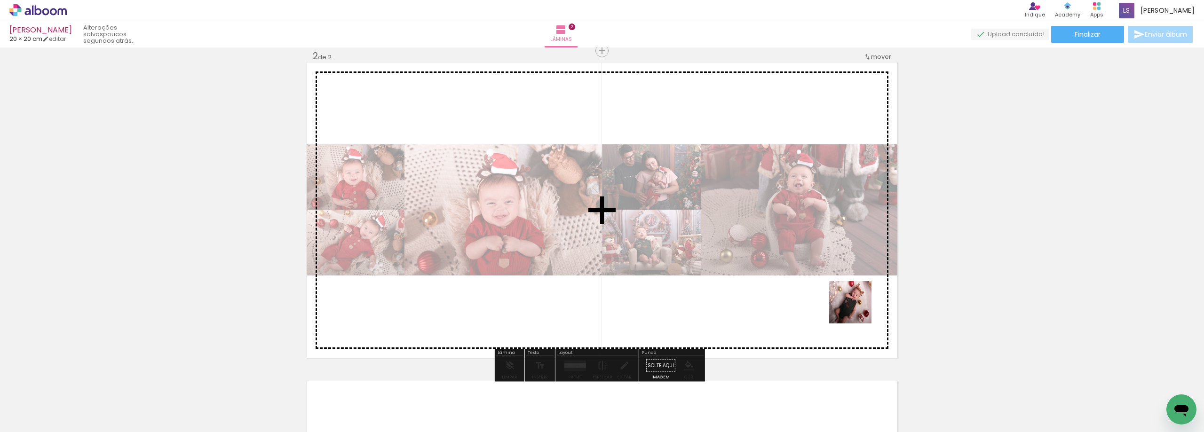
drag, startPoint x: 1056, startPoint y: 406, endPoint x: 693, endPoint y: 273, distance: 387.3
click at [693, 273] on quentale-workspace at bounding box center [602, 216] width 1204 height 432
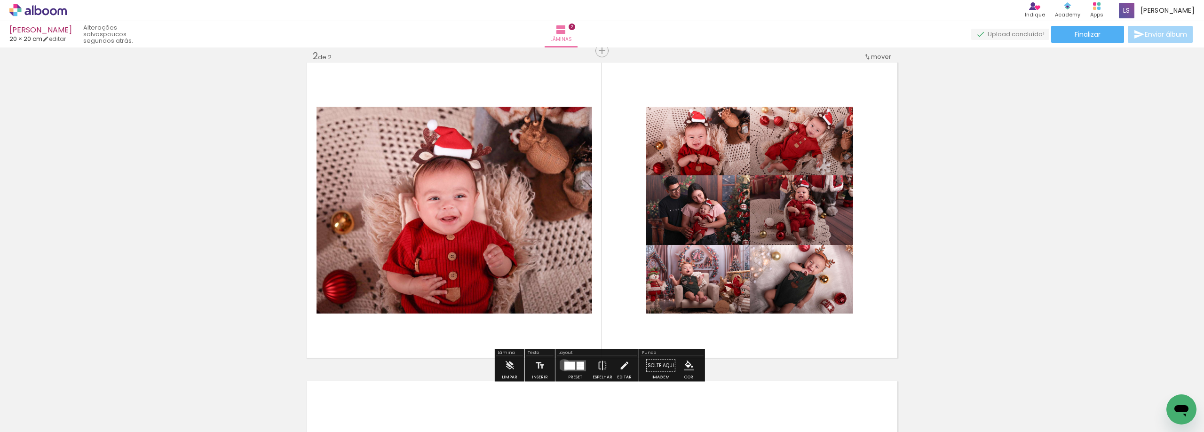
click at [565, 365] on div at bounding box center [570, 366] width 11 height 8
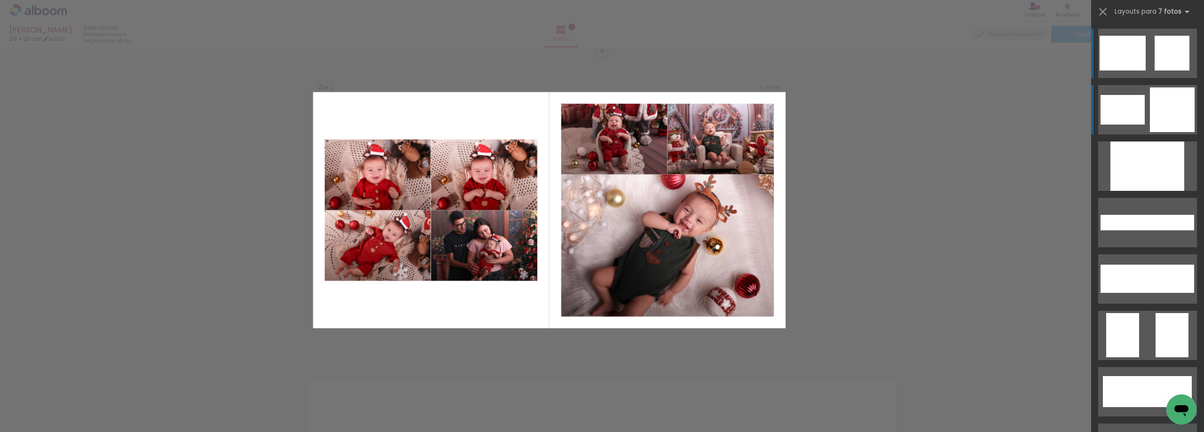
click at [1168, 113] on div at bounding box center [1172, 117] width 45 height 30
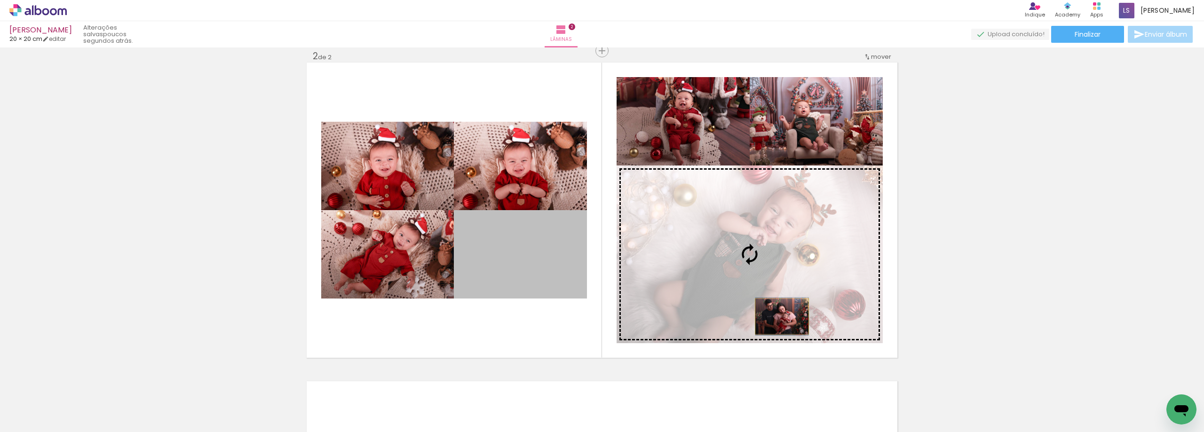
drag, startPoint x: 536, startPoint y: 276, endPoint x: 779, endPoint y: 317, distance: 246.2
click at [0, 0] on slot at bounding box center [0, 0] width 0 height 0
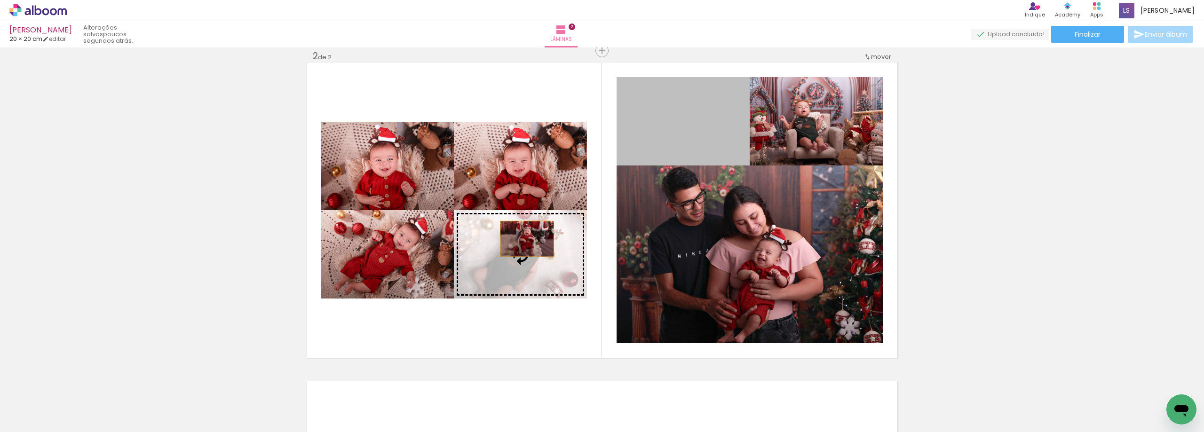
drag, startPoint x: 711, startPoint y: 135, endPoint x: 481, endPoint y: 257, distance: 260.4
click at [0, 0] on slot at bounding box center [0, 0] width 0 height 0
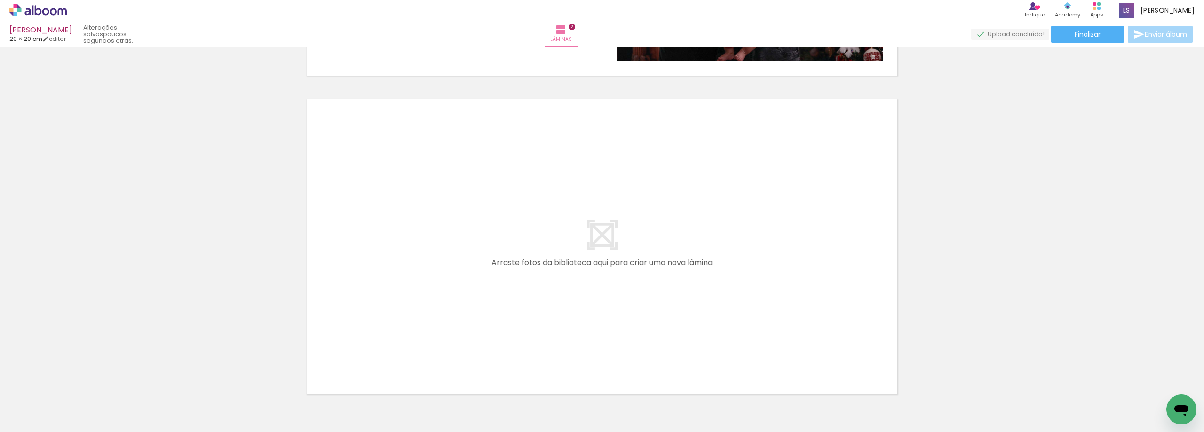
scroll to position [0, 518]
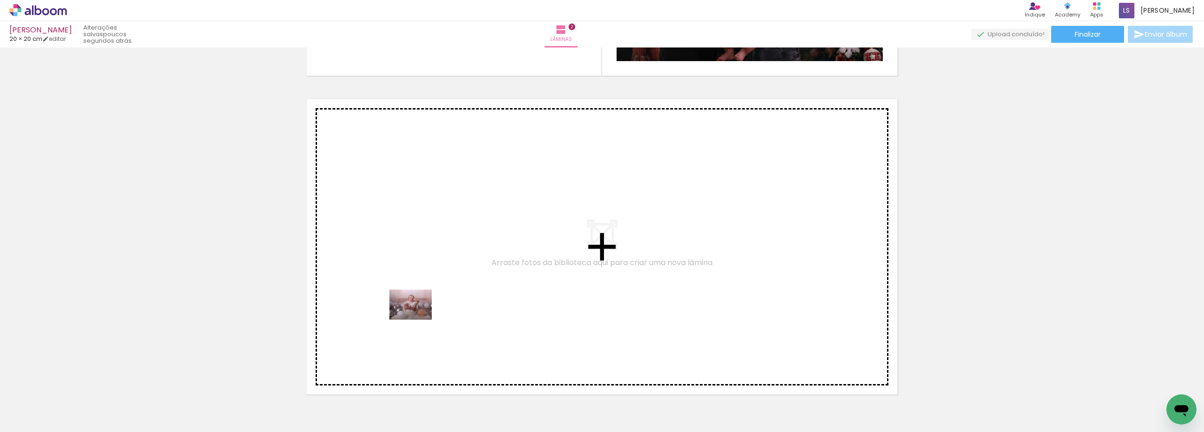
drag, startPoint x: 373, startPoint y: 408, endPoint x: 439, endPoint y: 430, distance: 69.6
click at [419, 318] on quentale-workspace at bounding box center [602, 216] width 1204 height 432
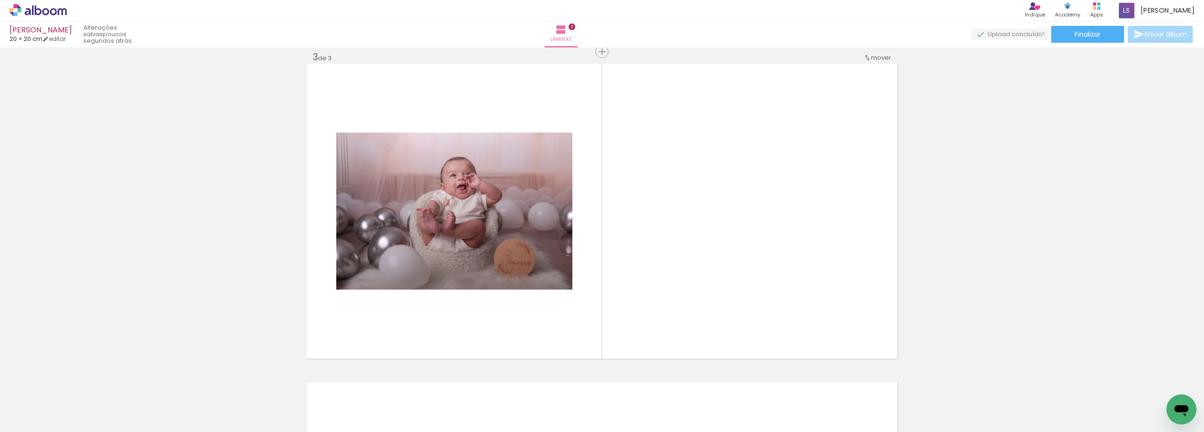
scroll to position [650, 0]
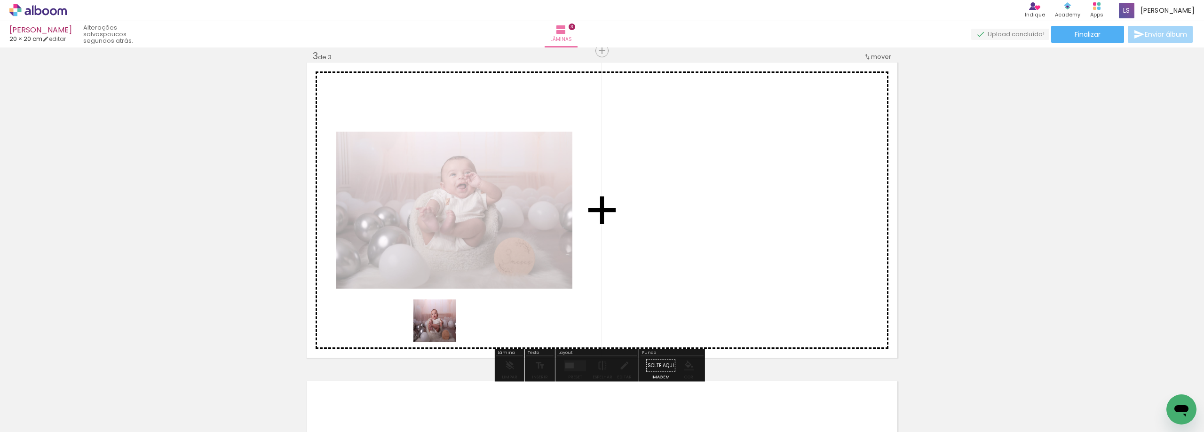
drag, startPoint x: 418, startPoint y: 403, endPoint x: 442, endPoint y: 328, distance: 78.6
click at [442, 328] on quentale-workspace at bounding box center [602, 216] width 1204 height 432
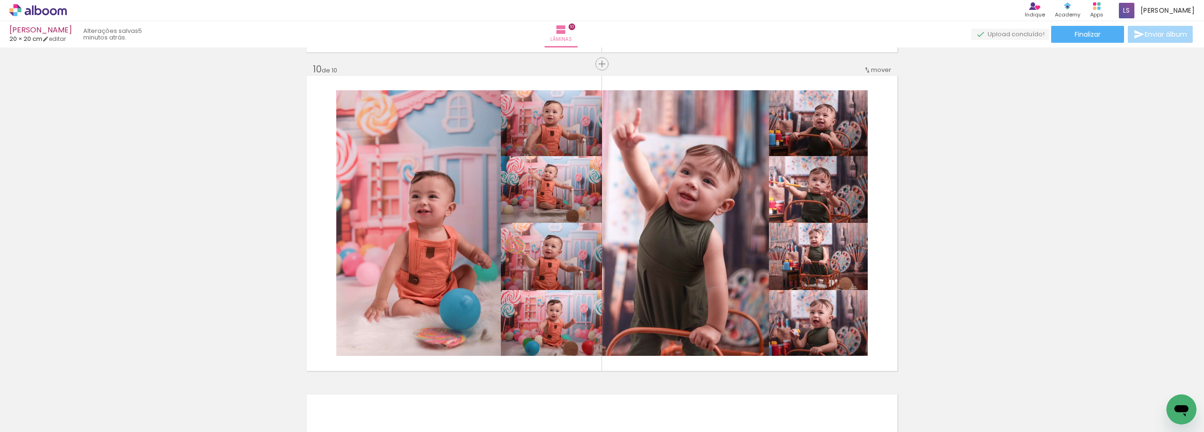
scroll to position [0, 1879]
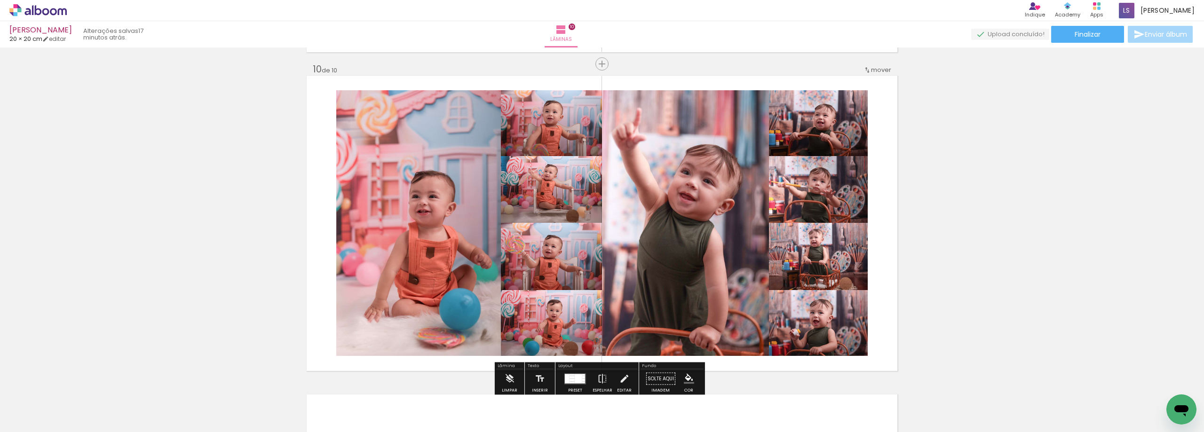
scroll to position [0, 1879]
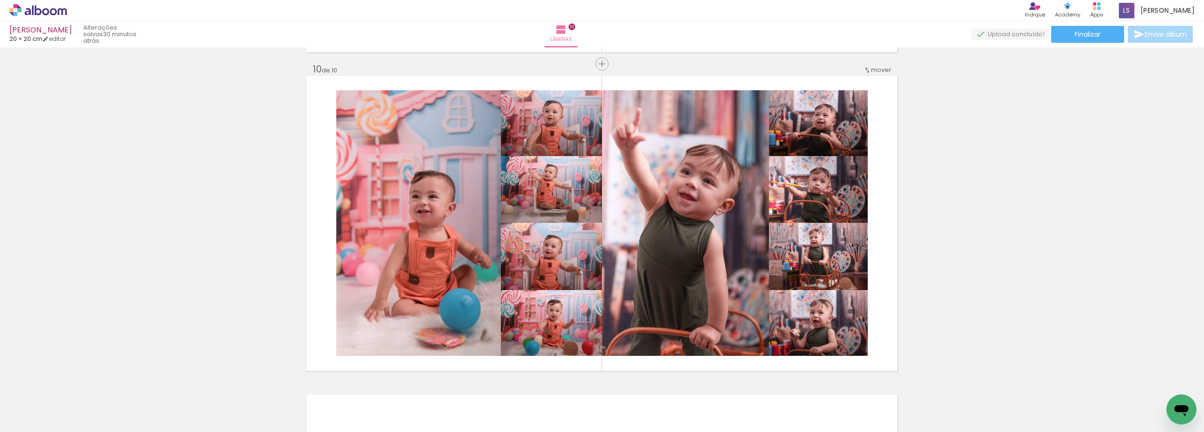
scroll to position [0, 1879]
